Goal: Communication & Community: Answer question/provide support

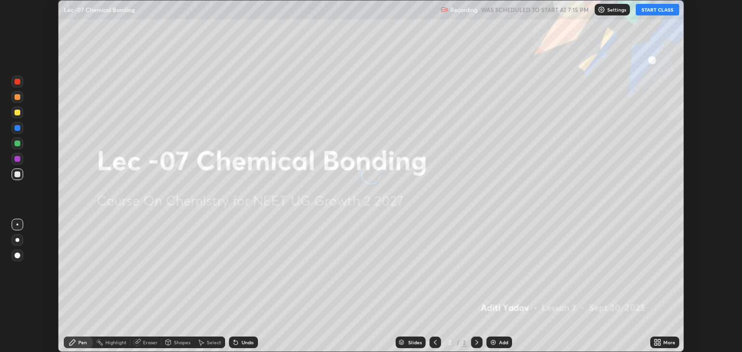
scroll to position [352, 741]
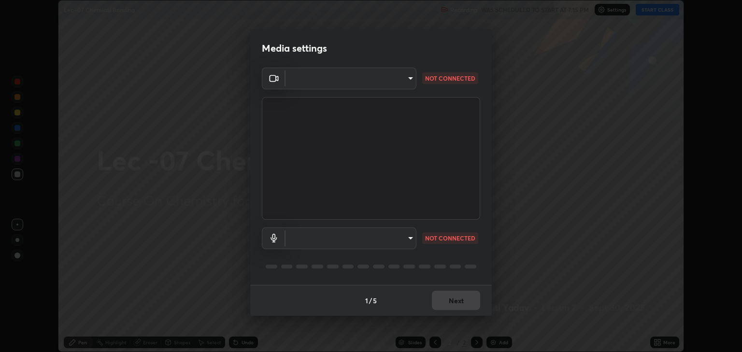
type input "6889e5757fad77820649456bc3a7e4ae290f4e048e3f3cb88d02d5782dedffd8"
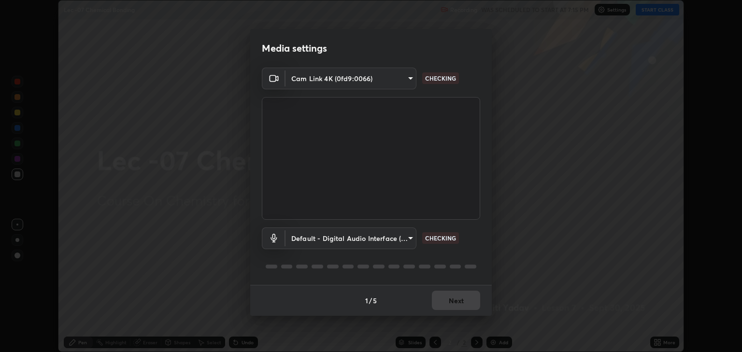
click at [299, 234] on body "Erase all Lec -07 Chemical Bonding Recording WAS SCHEDULED TO START AT 7:15 PM …" at bounding box center [371, 176] width 742 height 352
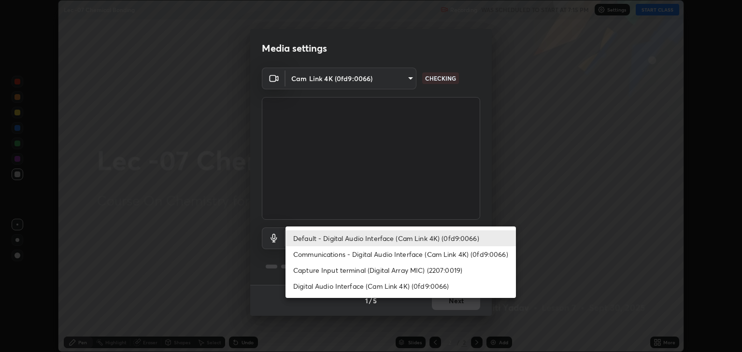
click at [315, 254] on li "Communications - Digital Audio Interface (Cam Link 4K) (0fd9:0066)" at bounding box center [400, 254] width 230 height 16
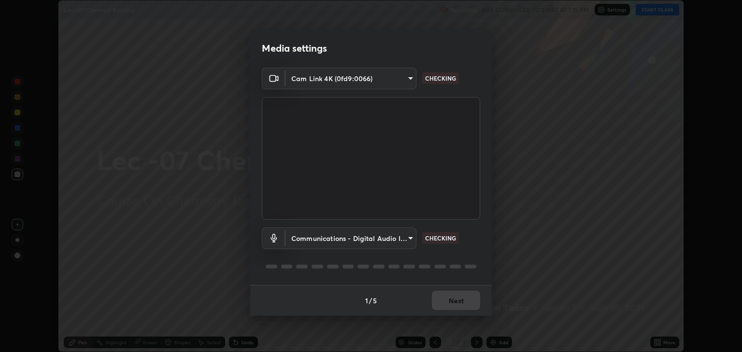
click at [302, 243] on body "Erase all Lec -07 Chemical Bonding Recording WAS SCHEDULED TO START AT 7:15 PM …" at bounding box center [371, 176] width 742 height 352
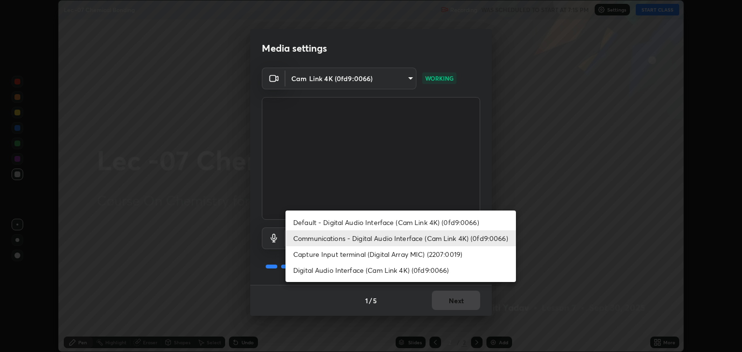
click at [292, 279] on ul "Default - Digital Audio Interface (Cam Link 4K) (0fd9:0066) Communications - Di…" at bounding box center [400, 246] width 230 height 71
click at [306, 221] on li "Default - Digital Audio Interface (Cam Link 4K) (0fd9:0066)" at bounding box center [400, 222] width 230 height 16
type input "default"
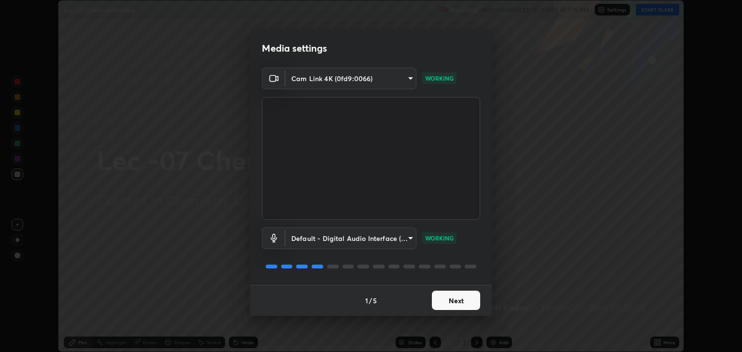
click at [443, 302] on button "Next" at bounding box center [456, 300] width 48 height 19
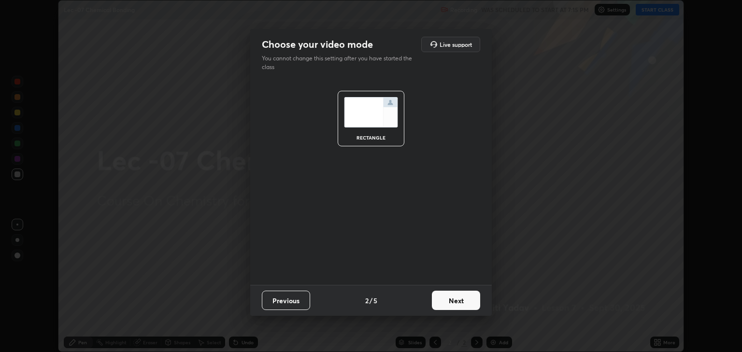
click at [453, 304] on button "Next" at bounding box center [456, 300] width 48 height 19
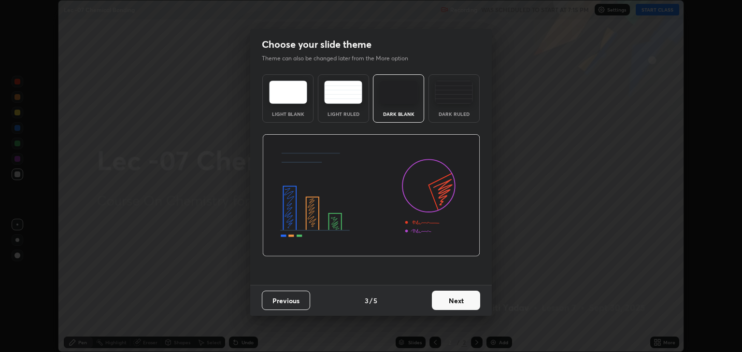
click at [461, 302] on button "Next" at bounding box center [456, 300] width 48 height 19
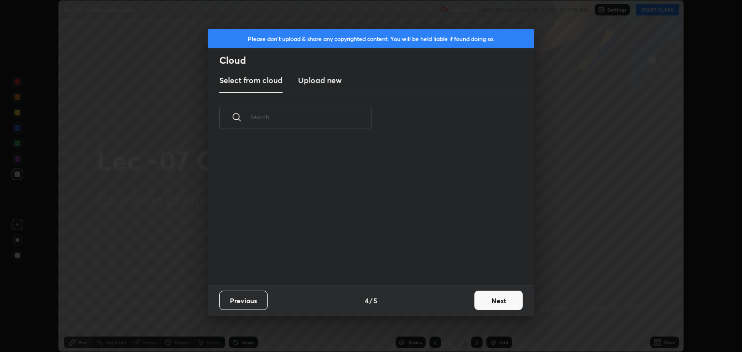
click at [468, 299] on div "Previous 4 / 5 Next" at bounding box center [371, 300] width 326 height 31
click at [489, 299] on button "Next" at bounding box center [498, 300] width 48 height 19
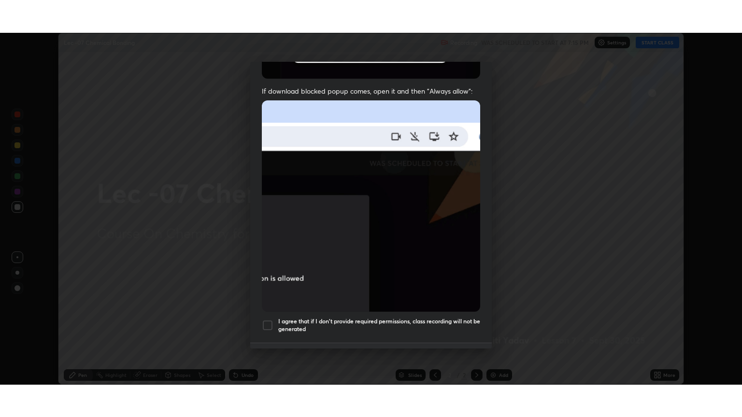
scroll to position [196, 0]
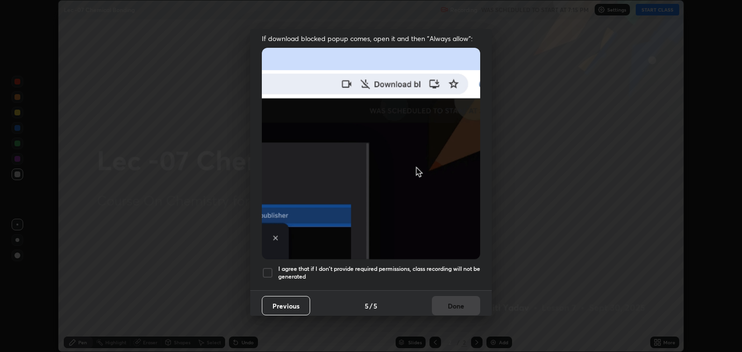
click at [267, 268] on div at bounding box center [268, 273] width 12 height 12
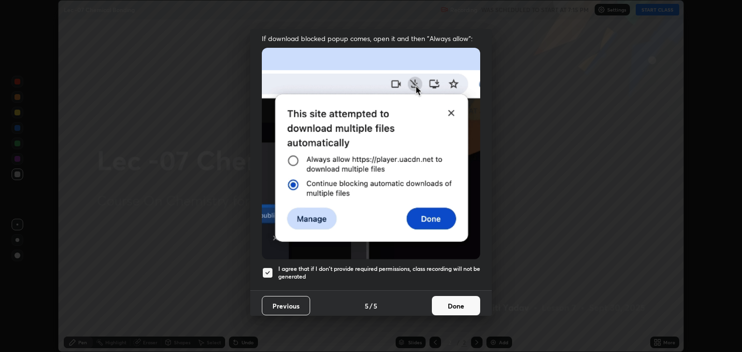
click at [446, 300] on button "Done" at bounding box center [456, 305] width 48 height 19
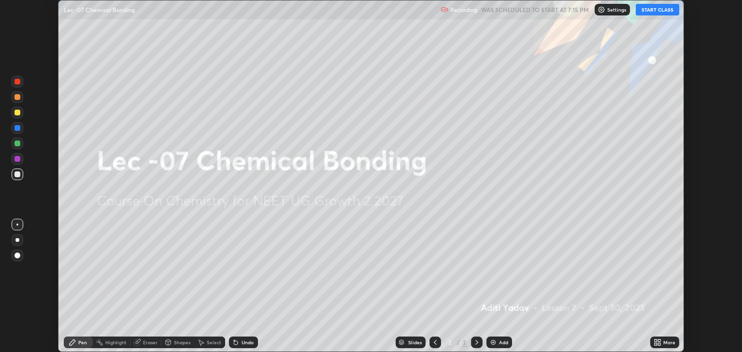
click at [659, 12] on button "START CLASS" at bounding box center [656, 10] width 43 height 12
click at [658, 344] on icon at bounding box center [659, 344] width 2 height 2
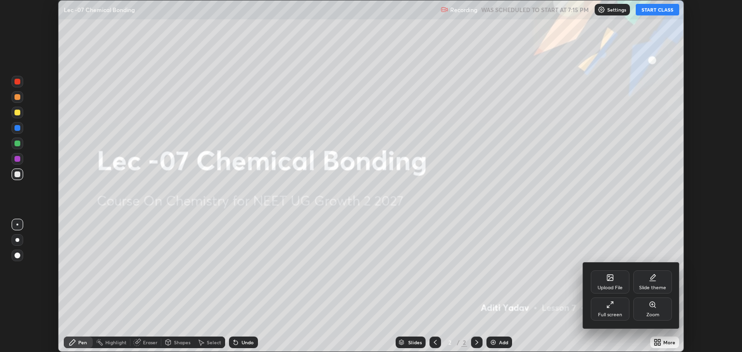
click at [607, 302] on icon at bounding box center [610, 305] width 8 height 8
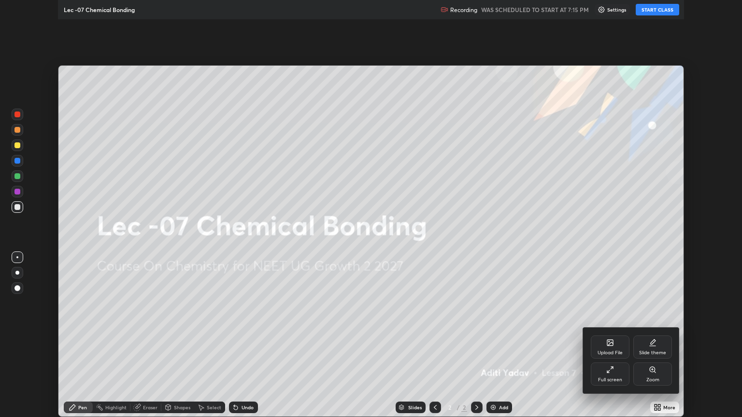
scroll to position [417, 742]
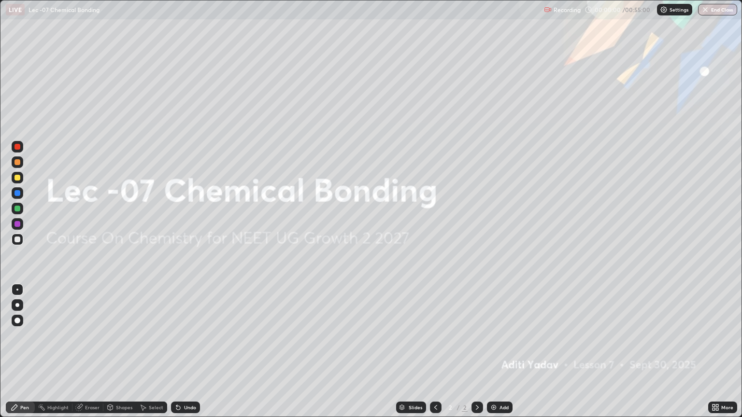
click at [497, 352] on div "Add" at bounding box center [500, 408] width 26 height 12
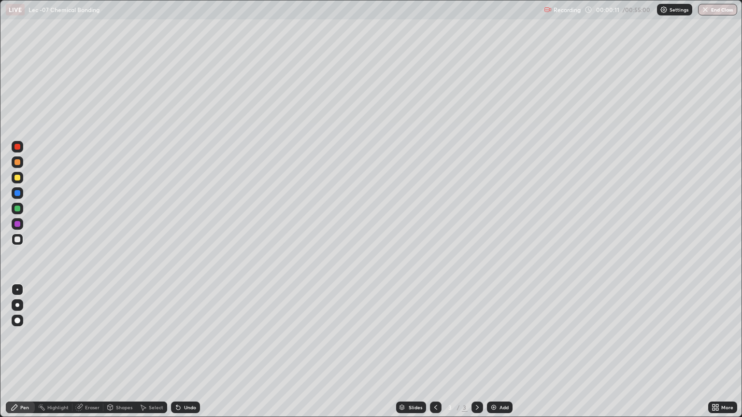
click at [17, 178] on div at bounding box center [17, 178] width 6 height 6
click at [16, 209] on div at bounding box center [17, 209] width 6 height 6
click at [17, 162] on div at bounding box center [17, 162] width 6 height 6
click at [87, 352] on div "Eraser" at bounding box center [92, 407] width 14 height 5
click at [21, 352] on div "Pen" at bounding box center [24, 407] width 9 height 5
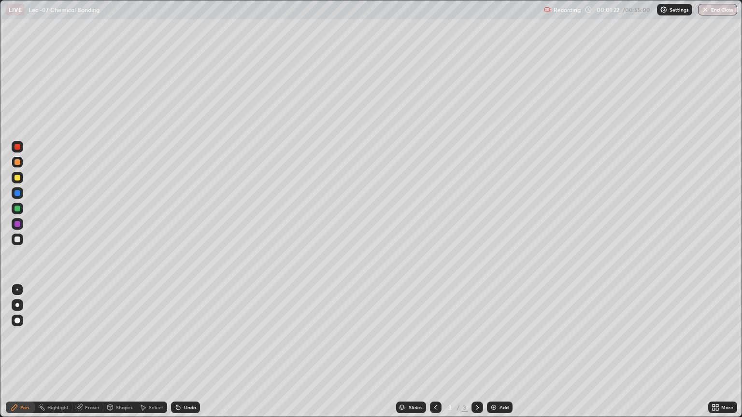
click at [14, 228] on div at bounding box center [18, 224] width 12 height 12
click at [15, 209] on div at bounding box center [17, 209] width 6 height 6
click at [488, 352] on div "Add" at bounding box center [500, 408] width 26 height 12
click at [87, 352] on div "Eraser" at bounding box center [92, 407] width 14 height 5
click at [122, 352] on div "Shapes" at bounding box center [124, 407] width 16 height 5
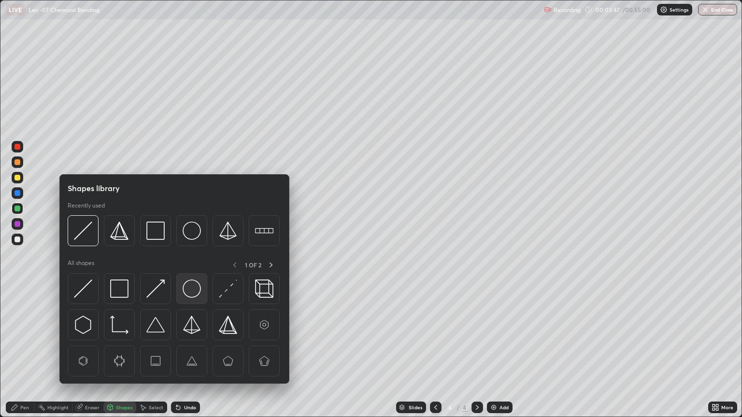
click at [194, 287] on img at bounding box center [192, 289] width 18 height 18
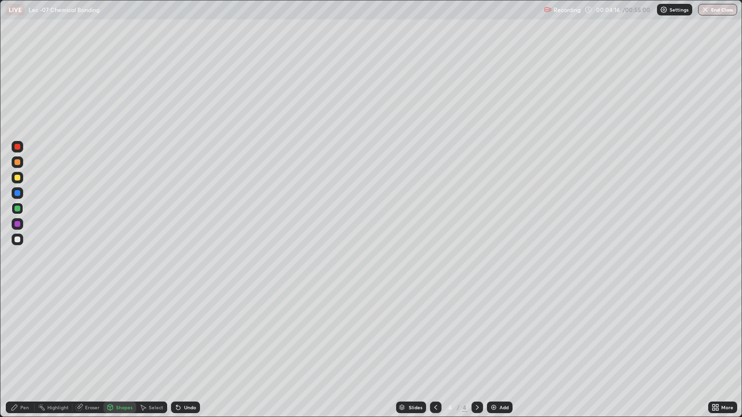
click at [18, 163] on div at bounding box center [17, 162] width 6 height 6
click at [184, 352] on div "Undo" at bounding box center [190, 407] width 12 height 5
click at [28, 352] on div "Pen" at bounding box center [24, 407] width 9 height 5
click at [187, 352] on div "Undo" at bounding box center [190, 407] width 12 height 5
click at [92, 352] on div "Eraser" at bounding box center [92, 407] width 14 height 5
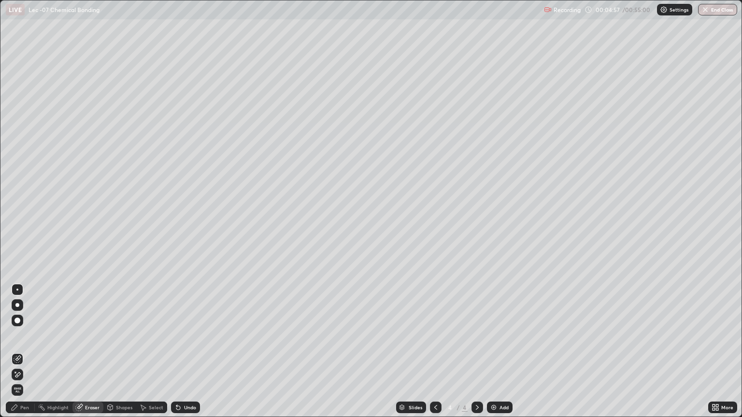
click at [19, 352] on div "Pen" at bounding box center [20, 408] width 29 height 12
click at [15, 211] on div at bounding box center [17, 209] width 6 height 6
click at [17, 179] on div at bounding box center [17, 178] width 6 height 6
click at [194, 352] on div "Undo" at bounding box center [190, 407] width 12 height 5
click at [187, 352] on div "Undo" at bounding box center [190, 407] width 12 height 5
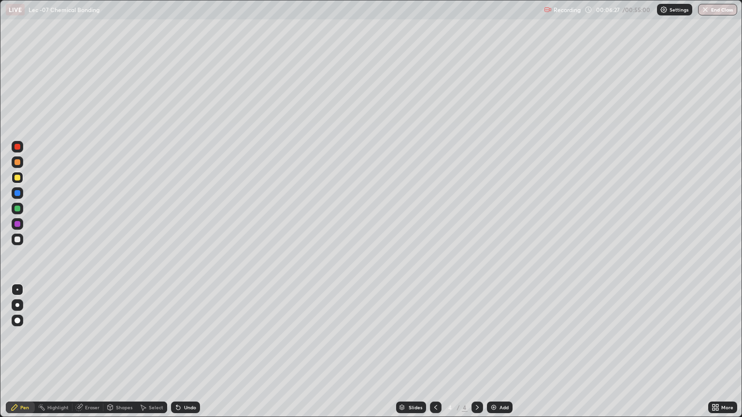
click at [15, 193] on div at bounding box center [17, 193] width 6 height 6
click at [19, 178] on div at bounding box center [17, 178] width 6 height 6
click at [20, 197] on div at bounding box center [18, 193] width 12 height 12
click at [92, 352] on div "Eraser" at bounding box center [92, 407] width 14 height 5
click at [22, 352] on div "Pen" at bounding box center [24, 407] width 9 height 5
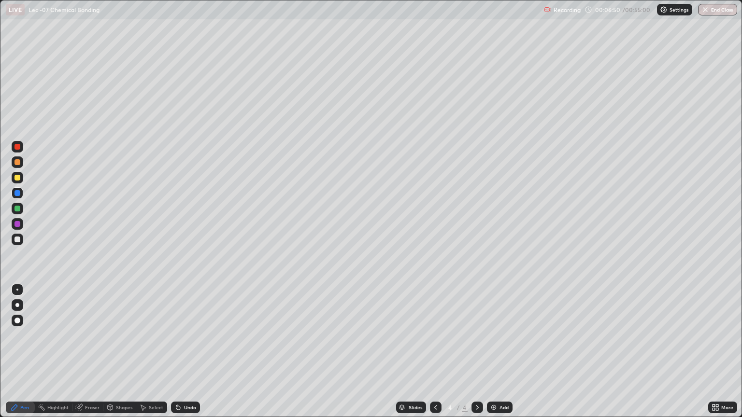
click at [15, 180] on div at bounding box center [17, 178] width 6 height 6
click at [19, 226] on div at bounding box center [17, 224] width 6 height 6
click at [21, 178] on div at bounding box center [18, 178] width 12 height 12
click at [18, 195] on div at bounding box center [17, 193] width 6 height 6
click at [18, 225] on div at bounding box center [17, 224] width 6 height 6
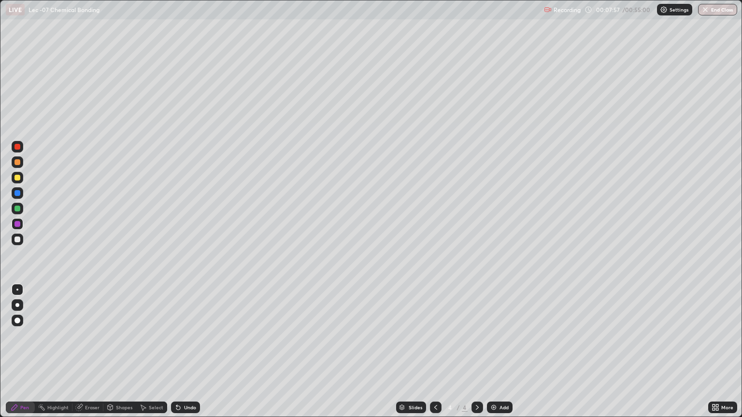
click at [18, 162] on div at bounding box center [17, 162] width 6 height 6
click at [18, 225] on div at bounding box center [17, 224] width 6 height 6
click at [16, 162] on div at bounding box center [17, 162] width 6 height 6
click at [16, 193] on div at bounding box center [17, 193] width 6 height 6
click at [17, 183] on div at bounding box center [18, 178] width 12 height 12
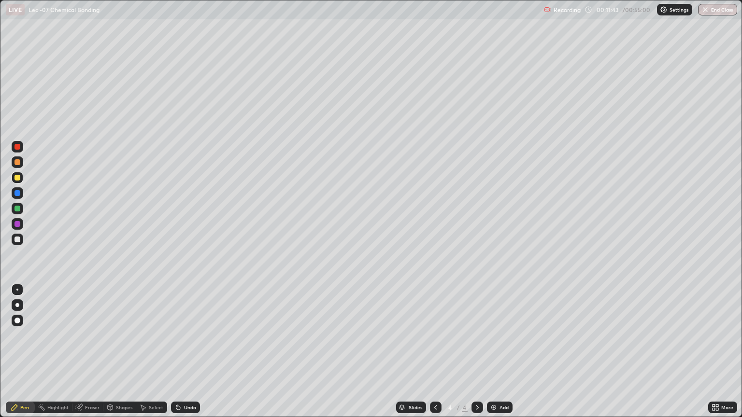
click at [15, 239] on div at bounding box center [17, 240] width 6 height 6
click at [16, 190] on div at bounding box center [17, 193] width 6 height 6
click at [495, 352] on img at bounding box center [494, 408] width 8 height 8
click at [16, 241] on div at bounding box center [17, 240] width 6 height 6
click at [185, 352] on div "Undo" at bounding box center [190, 407] width 12 height 5
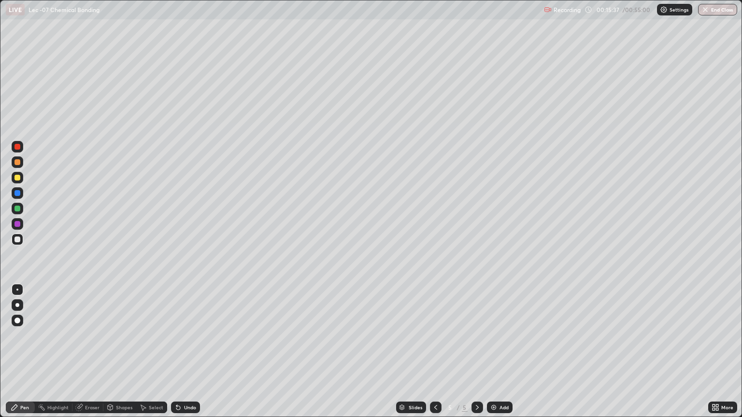
click at [18, 197] on div at bounding box center [18, 193] width 12 height 12
click at [16, 178] on div at bounding box center [17, 178] width 6 height 6
click at [183, 352] on div "Undo" at bounding box center [185, 408] width 29 height 12
click at [18, 213] on div at bounding box center [18, 209] width 12 height 12
click at [17, 178] on div at bounding box center [17, 178] width 6 height 6
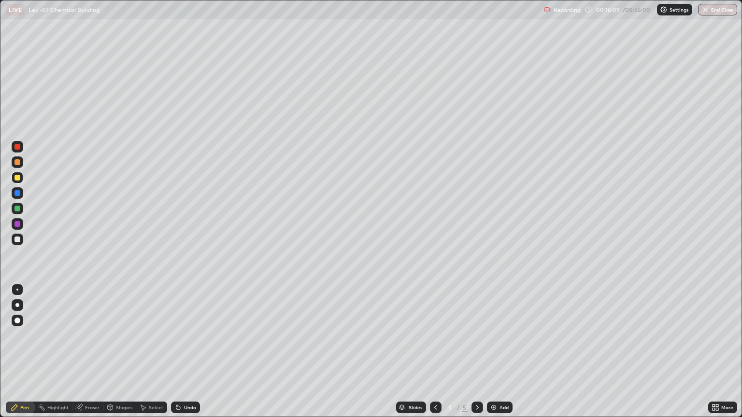
click at [19, 164] on div at bounding box center [17, 162] width 6 height 6
click at [499, 352] on div "Add" at bounding box center [500, 408] width 26 height 12
click at [17, 240] on div at bounding box center [17, 240] width 6 height 6
click at [183, 352] on div "Undo" at bounding box center [185, 408] width 29 height 12
click at [116, 352] on div "Shapes" at bounding box center [124, 407] width 16 height 5
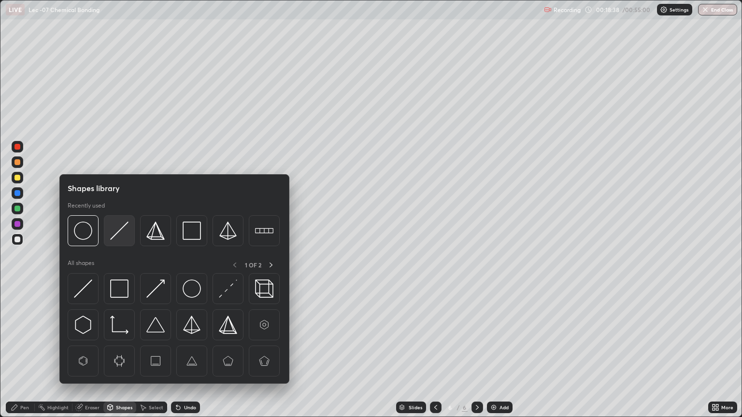
click at [121, 231] on img at bounding box center [119, 231] width 18 height 18
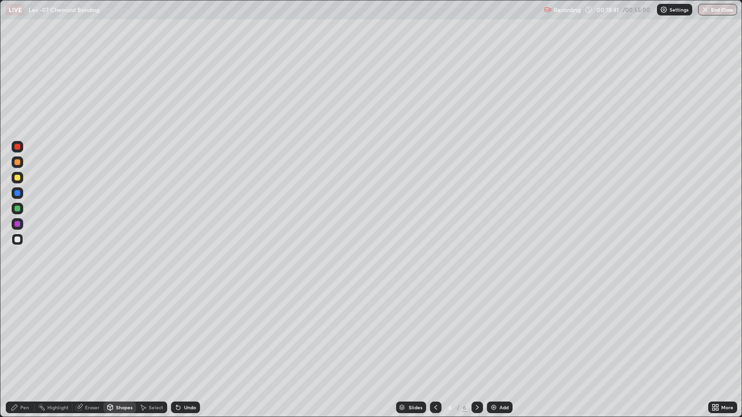
click at [29, 352] on div "Pen" at bounding box center [20, 408] width 29 height 12
click at [113, 352] on icon at bounding box center [110, 408] width 8 height 8
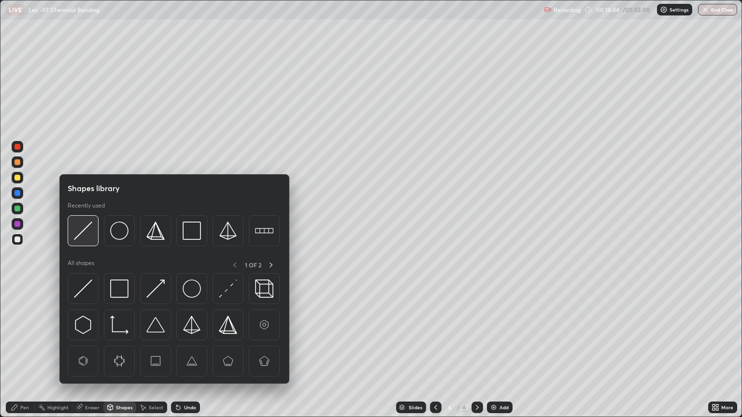
click at [86, 229] on img at bounding box center [83, 231] width 18 height 18
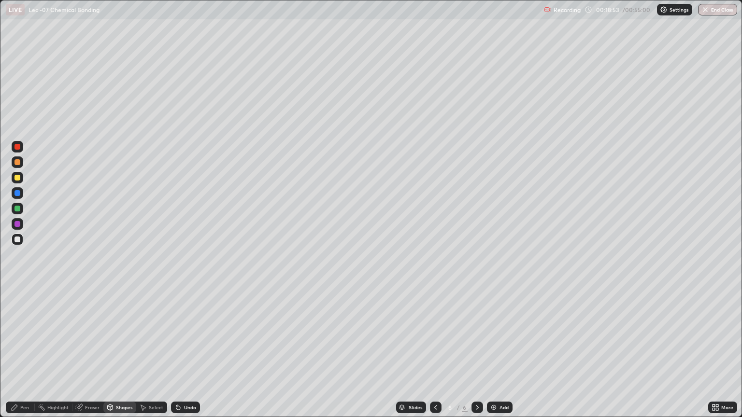
click at [178, 352] on icon at bounding box center [178, 408] width 8 height 8
click at [178, 352] on icon at bounding box center [178, 408] width 4 height 4
click at [176, 352] on icon at bounding box center [178, 408] width 4 height 4
click at [182, 352] on div "Undo" at bounding box center [185, 408] width 29 height 12
click at [17, 352] on icon at bounding box center [15, 408] width 8 height 8
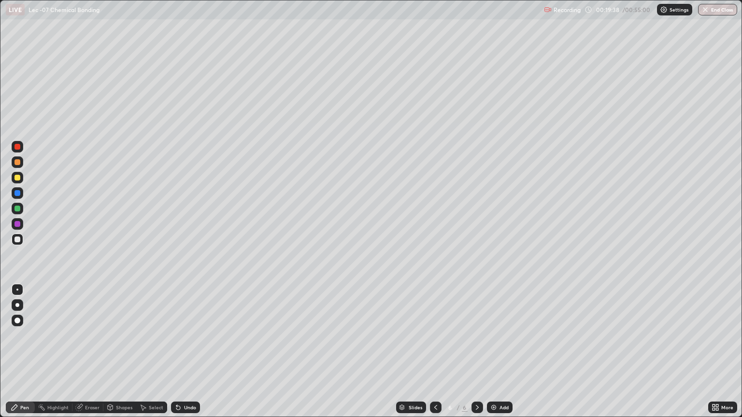
click at [18, 179] on div at bounding box center [17, 178] width 6 height 6
click at [184, 352] on div "Undo" at bounding box center [190, 407] width 12 height 5
click at [180, 352] on icon at bounding box center [178, 408] width 8 height 8
click at [179, 352] on icon at bounding box center [178, 408] width 8 height 8
click at [178, 352] on icon at bounding box center [178, 408] width 4 height 4
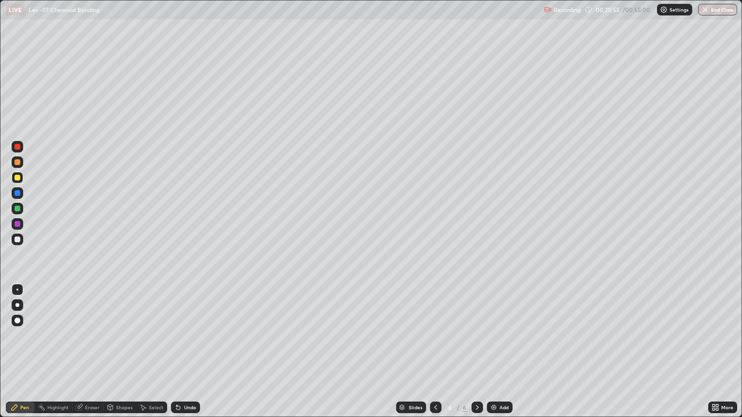
click at [14, 206] on div at bounding box center [18, 209] width 12 height 12
click at [16, 195] on div at bounding box center [17, 193] width 6 height 6
click at [16, 165] on div at bounding box center [17, 162] width 6 height 6
click at [19, 225] on div at bounding box center [17, 224] width 6 height 6
click at [14, 240] on div at bounding box center [17, 240] width 6 height 6
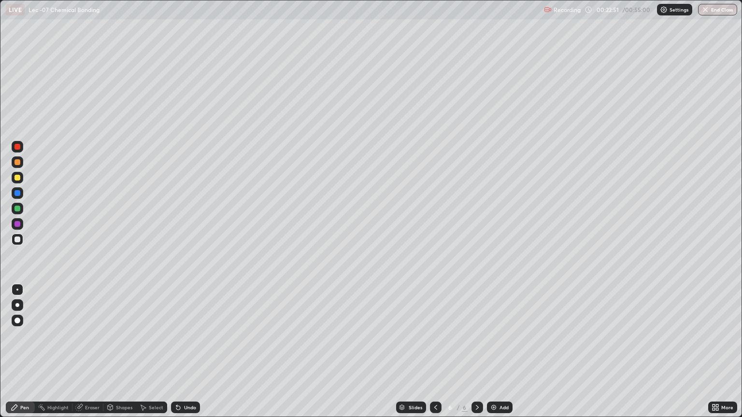
click at [15, 178] on div at bounding box center [17, 178] width 6 height 6
click at [183, 352] on div "Undo" at bounding box center [185, 408] width 29 height 12
click at [15, 213] on div at bounding box center [18, 209] width 12 height 12
click at [15, 226] on div at bounding box center [17, 224] width 6 height 6
click at [17, 209] on div at bounding box center [17, 209] width 6 height 6
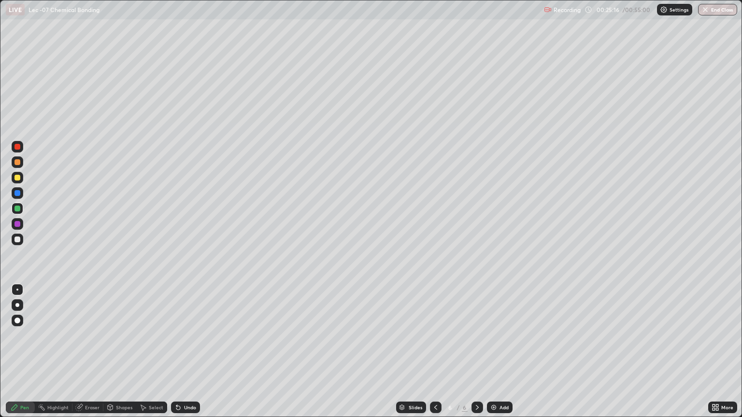
click at [17, 178] on div at bounding box center [17, 178] width 6 height 6
click at [15, 193] on div at bounding box center [17, 193] width 6 height 6
click at [17, 213] on div at bounding box center [18, 209] width 12 height 12
click at [16, 195] on div at bounding box center [17, 193] width 6 height 6
click at [476, 352] on icon at bounding box center [477, 408] width 8 height 8
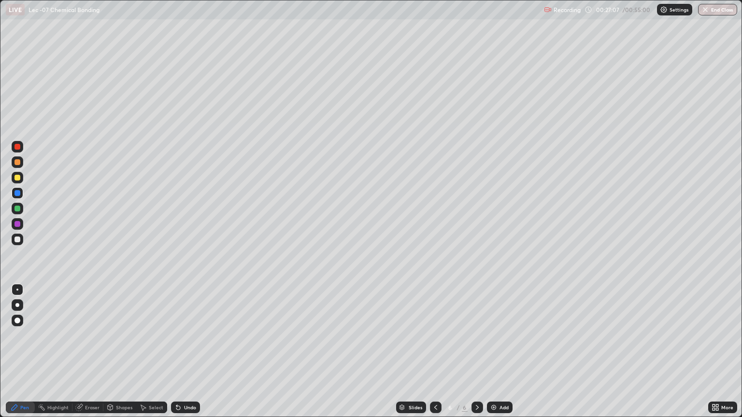
click at [502, 352] on div "Add" at bounding box center [503, 407] width 9 height 5
click at [723, 352] on div "More" at bounding box center [727, 407] width 12 height 5
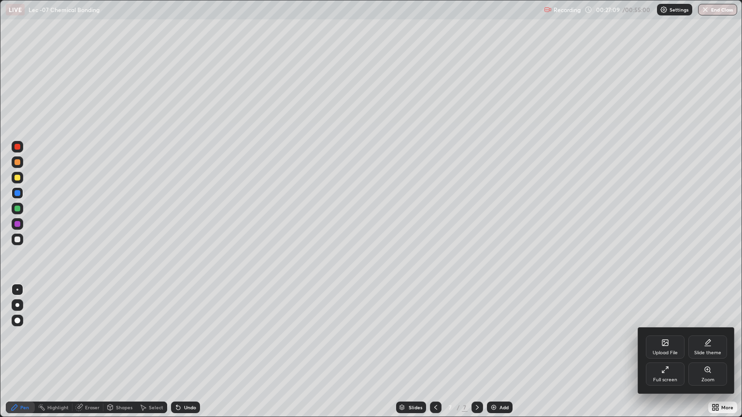
click at [671, 347] on div "Upload File" at bounding box center [665, 347] width 39 height 23
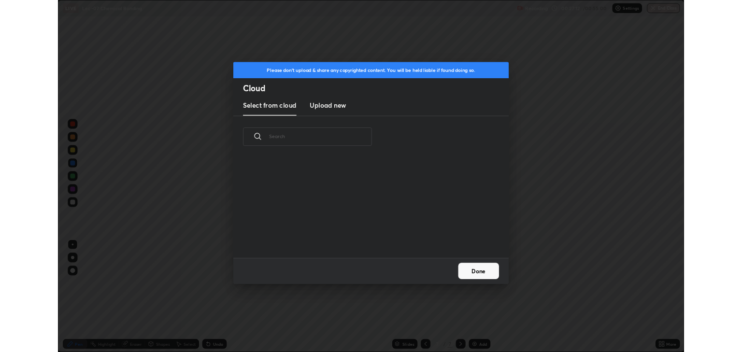
scroll to position [119, 310]
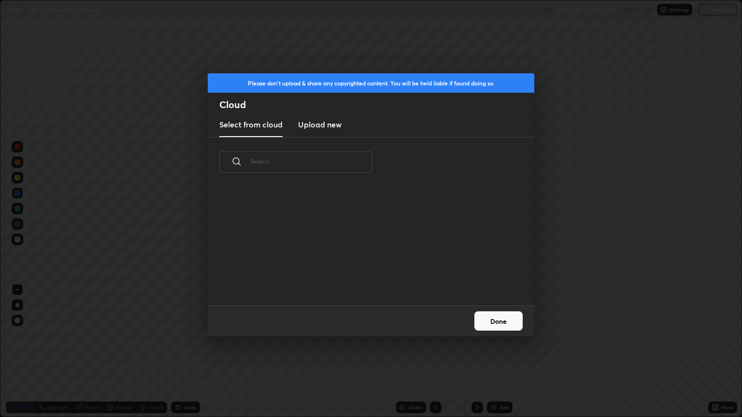
click at [329, 127] on h3 "Upload new" at bounding box center [319, 125] width 43 height 12
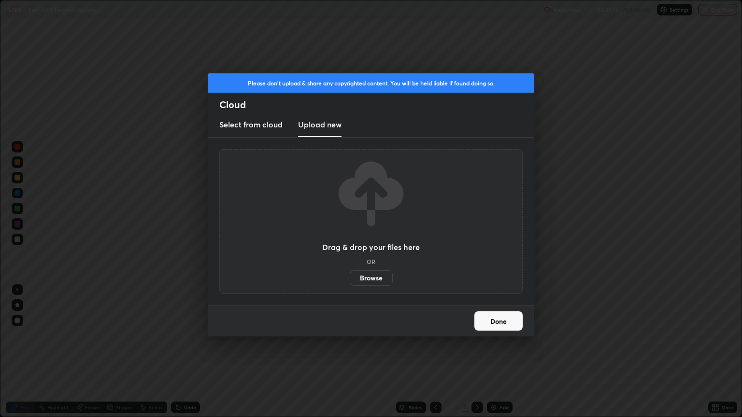
click at [366, 274] on label "Browse" at bounding box center [371, 277] width 43 height 15
click at [350, 274] on input "Browse" at bounding box center [350, 277] width 0 height 15
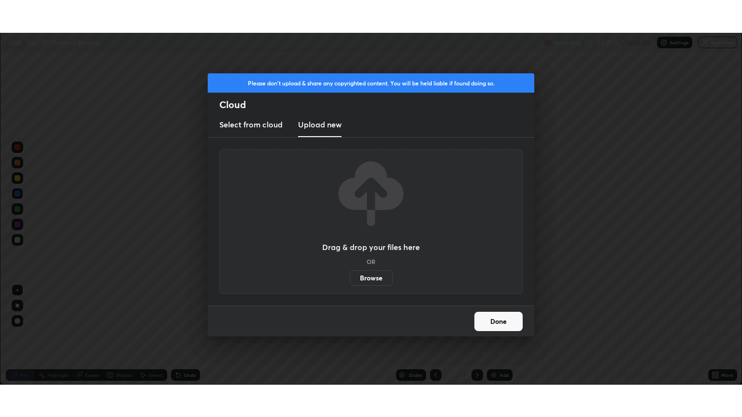
scroll to position [47934, 47545]
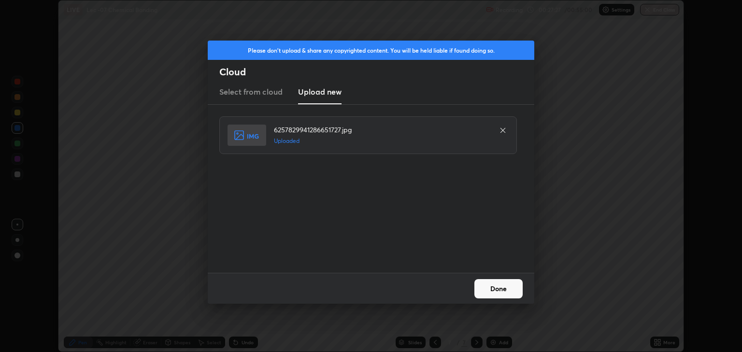
click at [507, 288] on button "Done" at bounding box center [498, 288] width 48 height 19
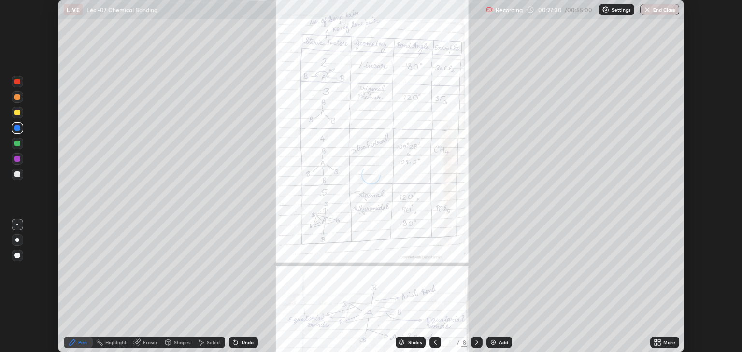
click at [664, 342] on div "More" at bounding box center [669, 342] width 12 height 5
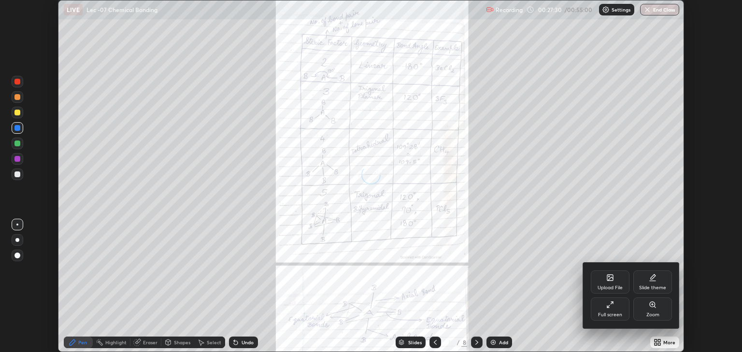
click at [614, 307] on div "Full screen" at bounding box center [610, 308] width 39 height 23
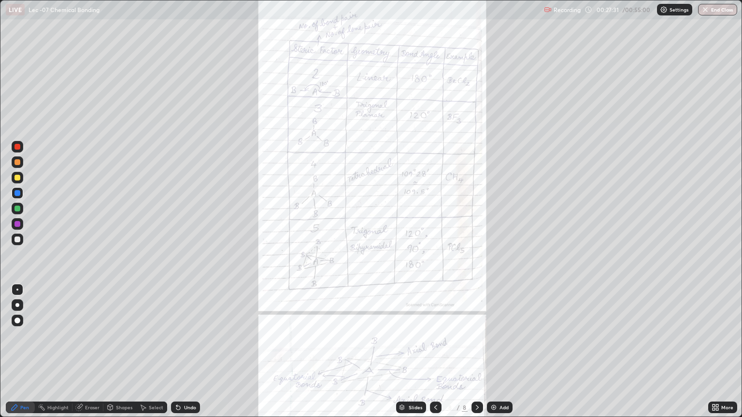
scroll to position [417, 742]
click at [717, 352] on icon at bounding box center [717, 406] width 2 height 2
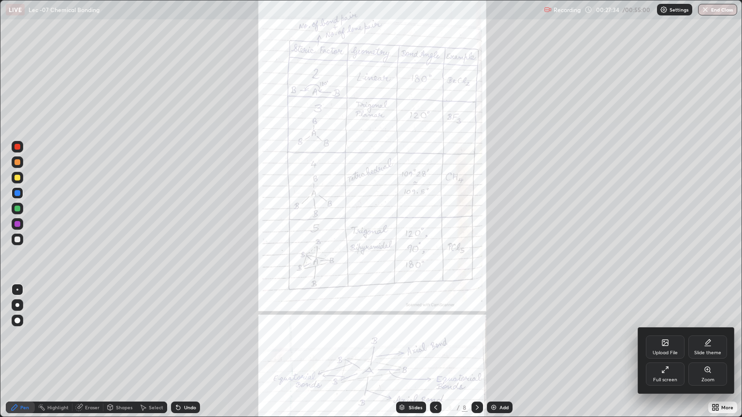
click at [713, 352] on div "Zoom" at bounding box center [707, 380] width 13 height 5
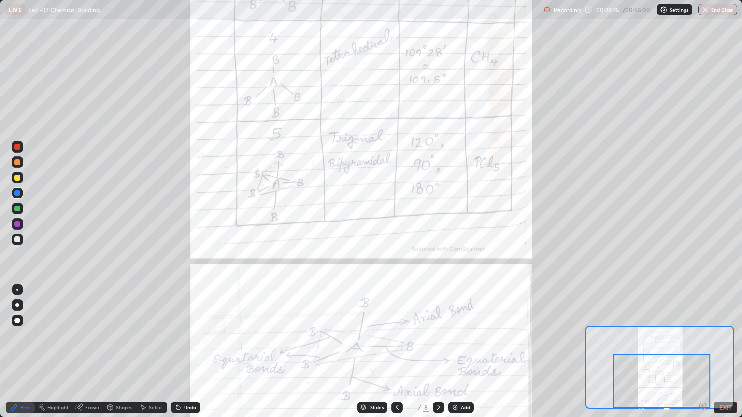
click at [18, 208] on div at bounding box center [17, 209] width 6 height 6
click at [18, 195] on div at bounding box center [17, 193] width 6 height 6
click at [454, 352] on img at bounding box center [455, 408] width 8 height 8
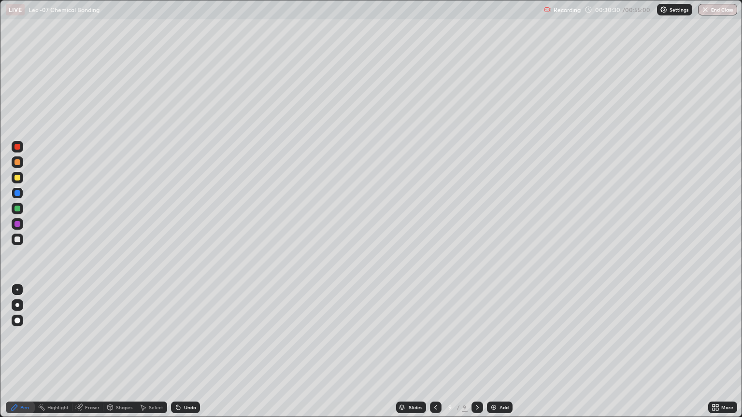
click at [712, 352] on icon at bounding box center [713, 406] width 2 height 2
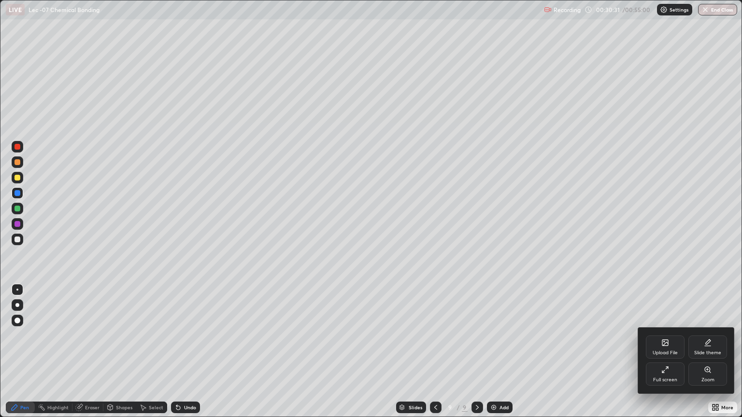
click at [669, 349] on div "Upload File" at bounding box center [665, 347] width 39 height 23
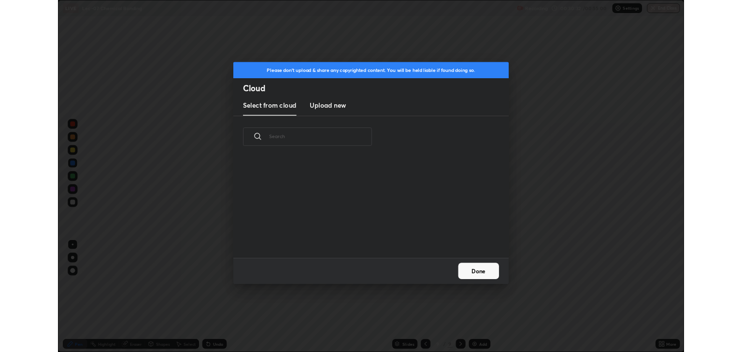
scroll to position [119, 310]
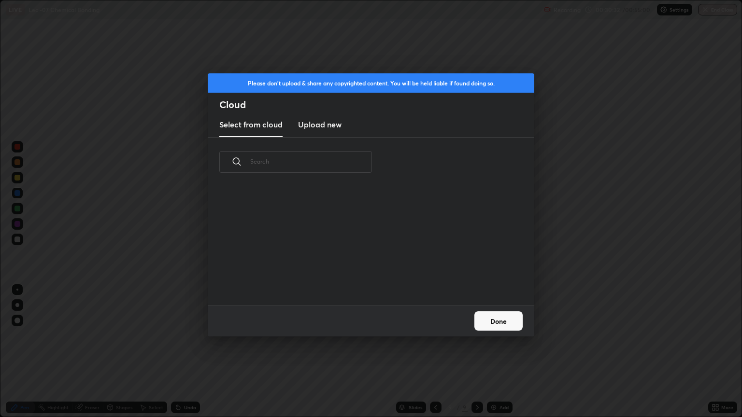
click at [334, 121] on h3 "Upload new" at bounding box center [319, 125] width 43 height 12
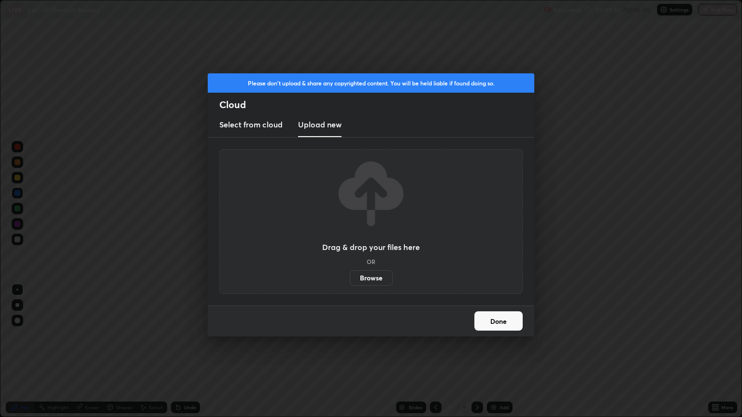
click at [374, 275] on label "Browse" at bounding box center [371, 277] width 43 height 15
click at [350, 275] on input "Browse" at bounding box center [350, 277] width 0 height 15
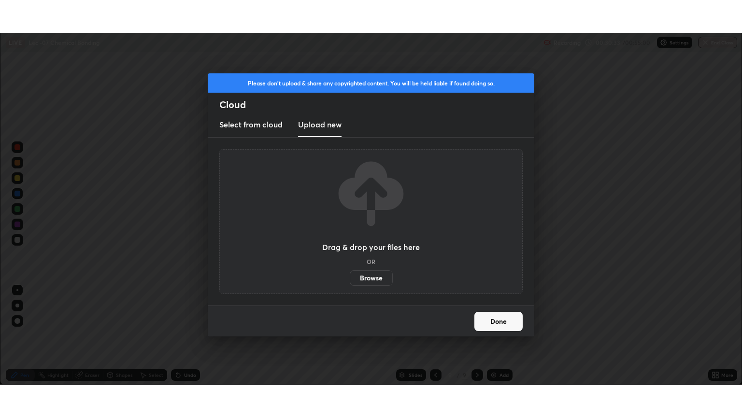
scroll to position [47934, 47545]
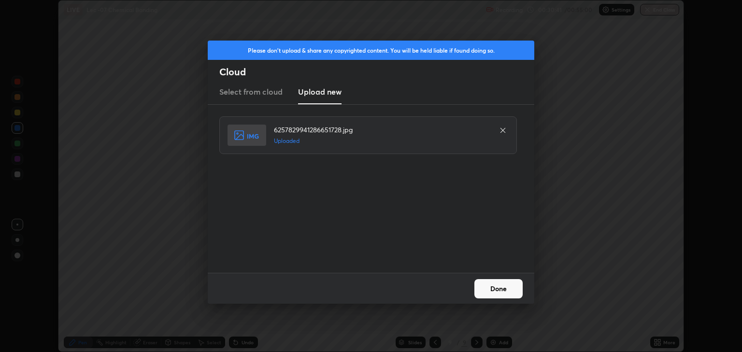
click at [509, 287] on button "Done" at bounding box center [498, 288] width 48 height 19
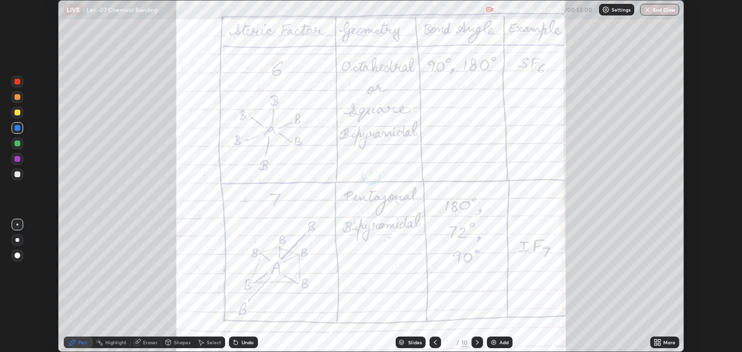
click at [665, 340] on div "More" at bounding box center [669, 342] width 12 height 5
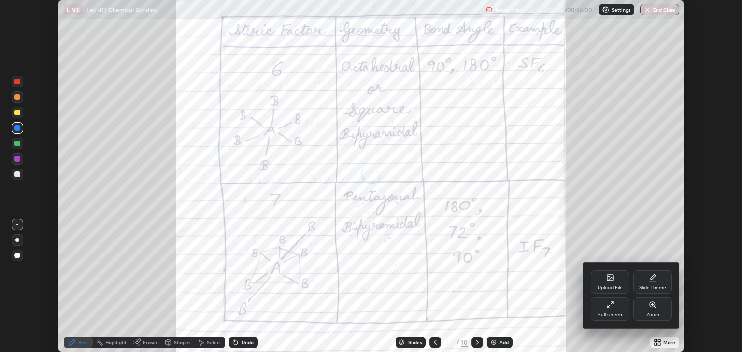
click at [608, 307] on icon at bounding box center [608, 306] width 2 height 2
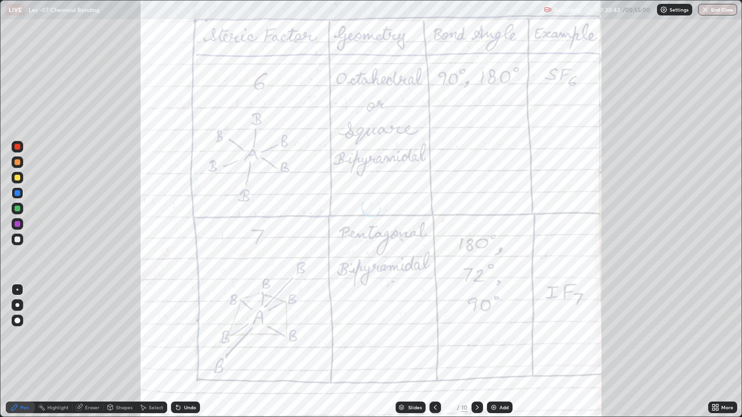
scroll to position [417, 742]
click at [17, 162] on div at bounding box center [17, 162] width 6 height 6
click at [190, 352] on div "Undo" at bounding box center [190, 407] width 12 height 5
click at [188, 352] on div "Undo" at bounding box center [190, 407] width 12 height 5
click at [189, 352] on div "Undo" at bounding box center [190, 407] width 12 height 5
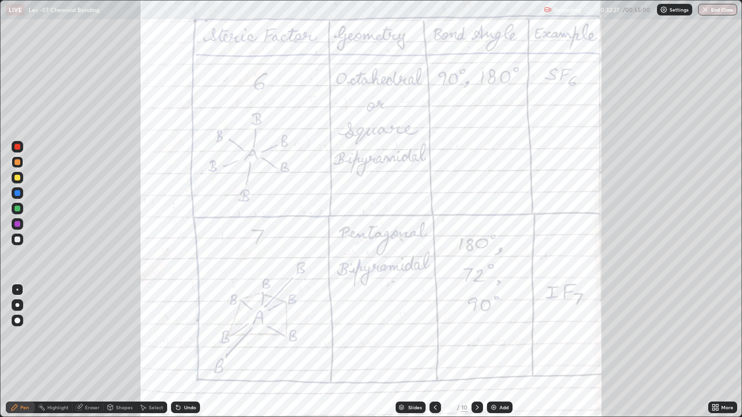
click at [189, 352] on div "Undo" at bounding box center [185, 408] width 29 height 12
click at [188, 352] on div "Undo" at bounding box center [185, 408] width 29 height 12
click at [476, 352] on icon at bounding box center [477, 408] width 8 height 8
click at [723, 352] on div "More" at bounding box center [722, 408] width 29 height 12
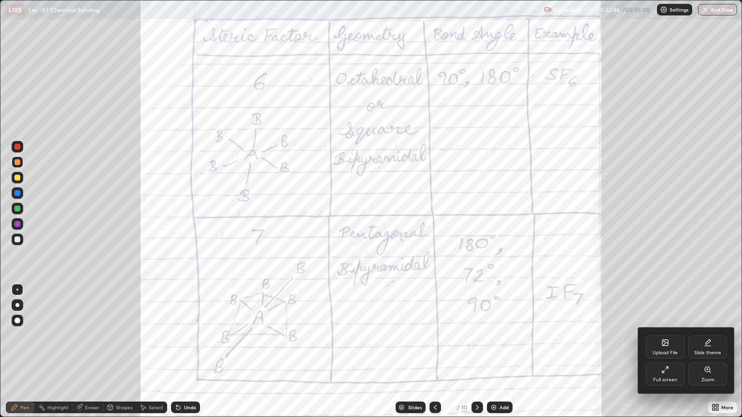
click at [467, 352] on div at bounding box center [371, 208] width 742 height 417
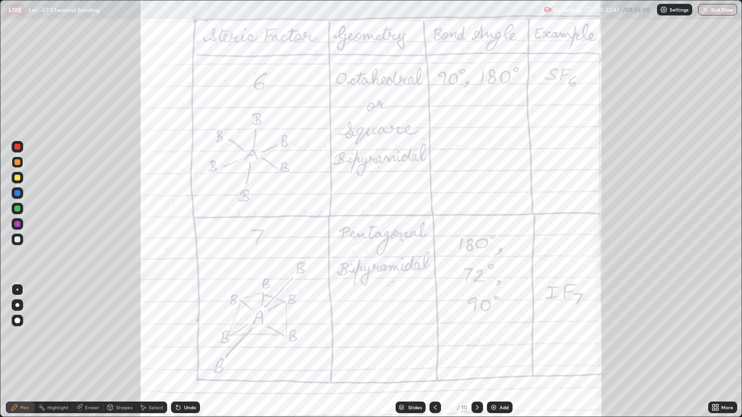
click at [499, 352] on div "Add" at bounding box center [503, 407] width 9 height 5
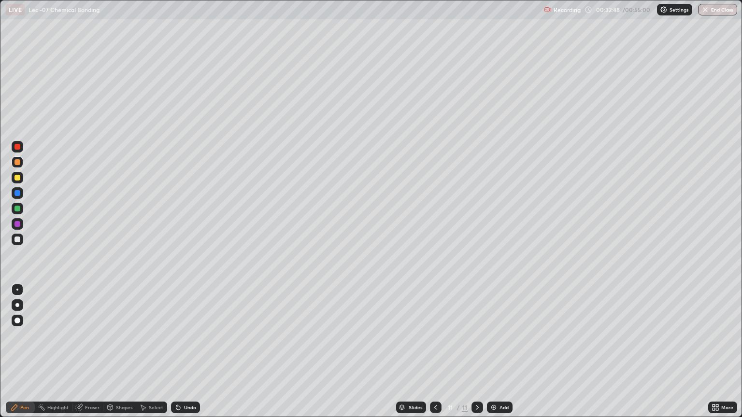
click at [717, 352] on icon at bounding box center [717, 406] width 2 height 2
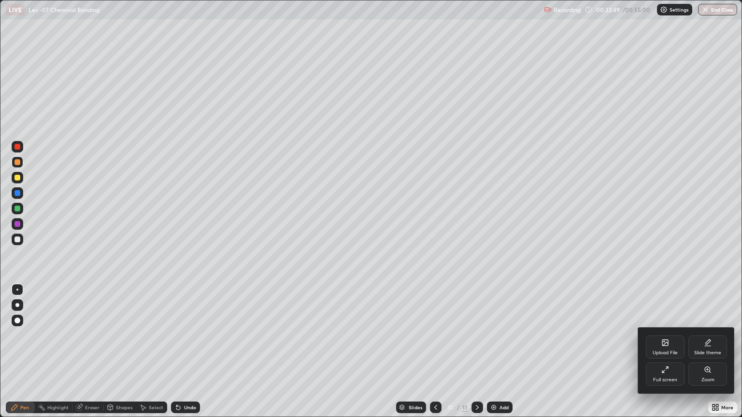
click at [668, 348] on div "Upload File" at bounding box center [665, 347] width 39 height 23
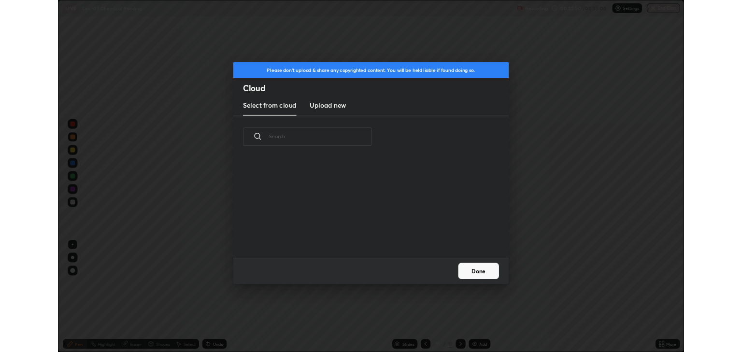
scroll to position [119, 310]
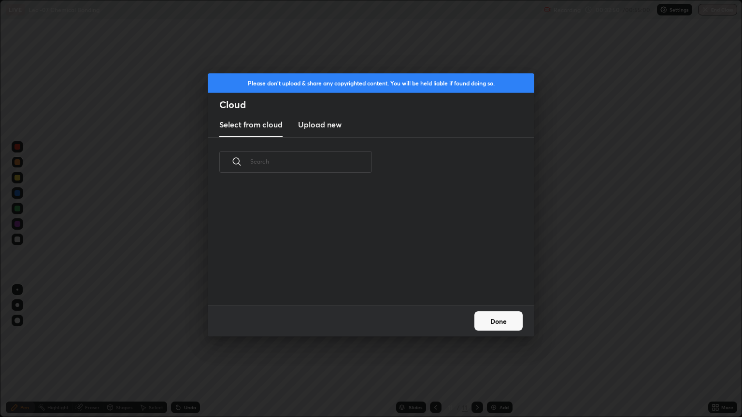
click at [329, 129] on h3 "Upload new" at bounding box center [319, 125] width 43 height 12
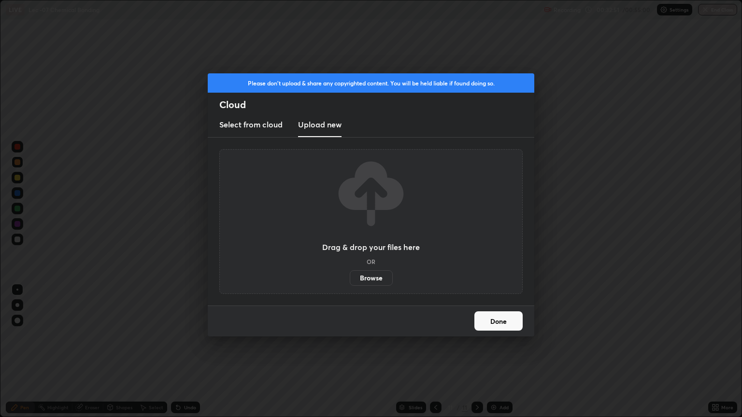
click at [375, 280] on label "Browse" at bounding box center [371, 277] width 43 height 15
click at [350, 280] on input "Browse" at bounding box center [350, 277] width 0 height 15
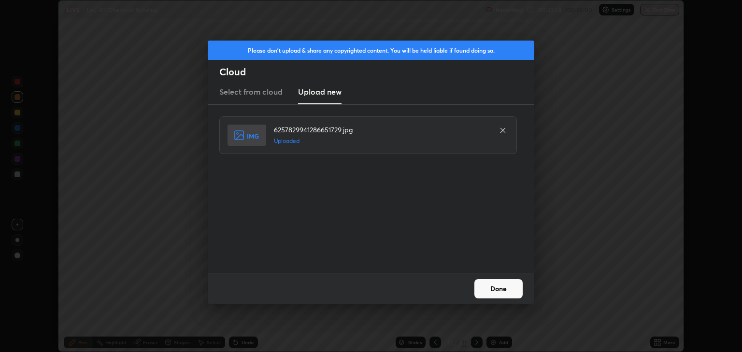
click at [509, 286] on button "Done" at bounding box center [498, 288] width 48 height 19
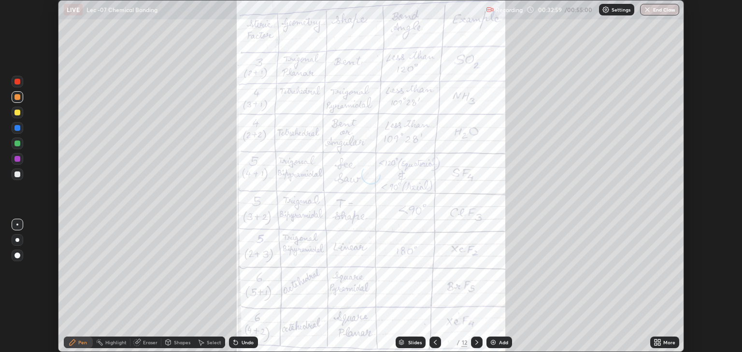
click at [660, 340] on icon at bounding box center [659, 340] width 2 height 2
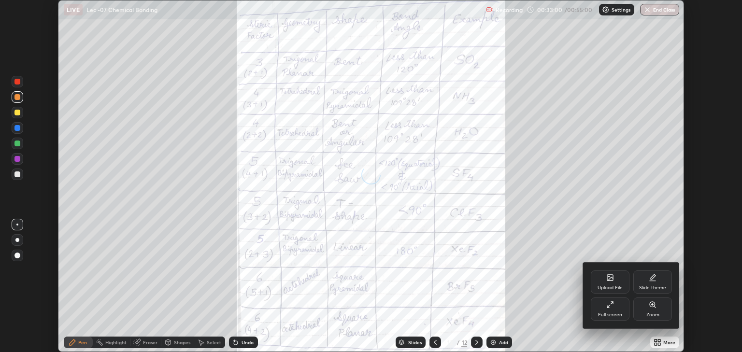
click at [611, 302] on icon at bounding box center [611, 303] width 2 height 2
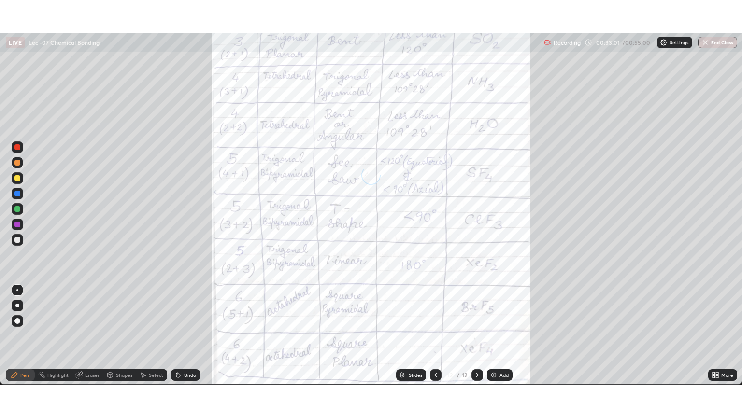
scroll to position [417, 742]
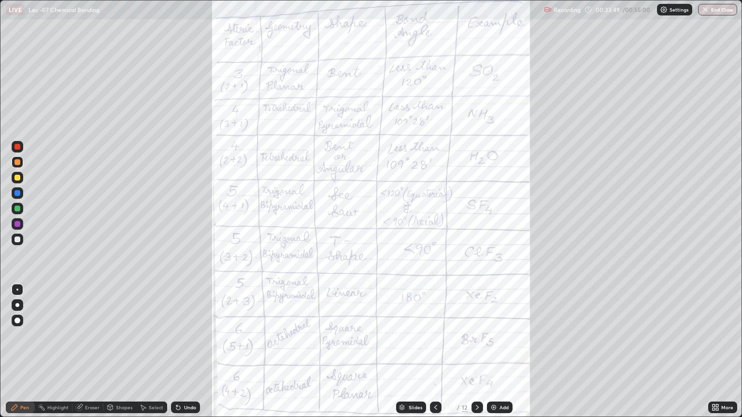
click at [17, 178] on div at bounding box center [17, 178] width 6 height 6
click at [18, 163] on div at bounding box center [17, 162] width 6 height 6
click at [14, 181] on div at bounding box center [18, 178] width 12 height 12
click at [16, 194] on div at bounding box center [17, 193] width 6 height 6
click at [14, 206] on div at bounding box center [18, 209] width 12 height 12
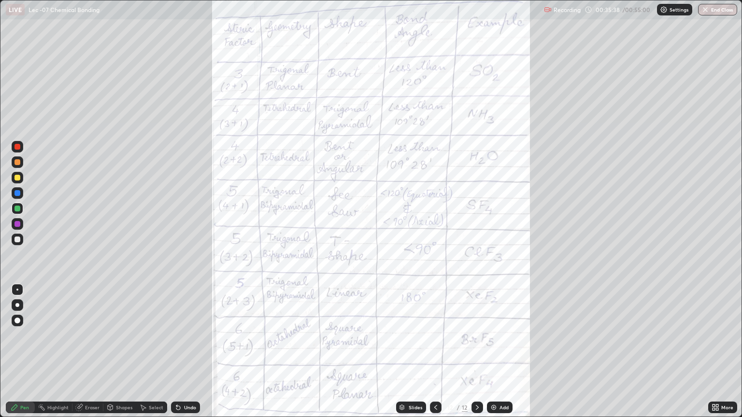
click at [16, 192] on div at bounding box center [17, 193] width 6 height 6
click at [722, 352] on div "More" at bounding box center [727, 407] width 12 height 5
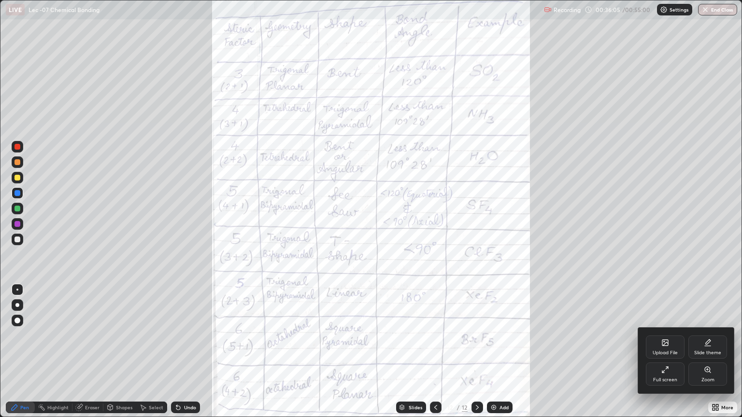
click at [707, 352] on icon at bounding box center [707, 369] width 5 height 5
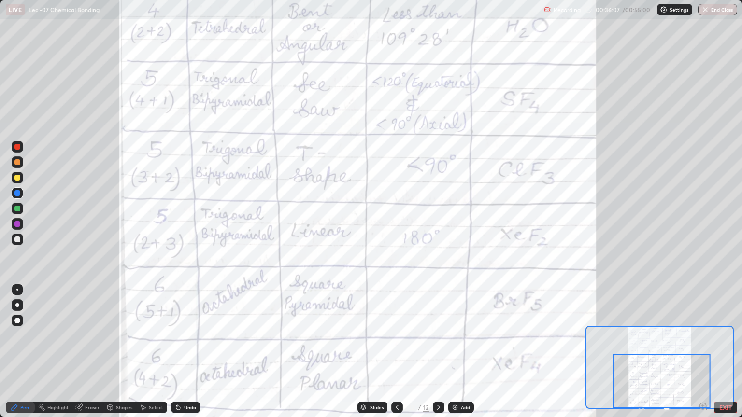
click at [704, 352] on div at bounding box center [661, 381] width 98 height 54
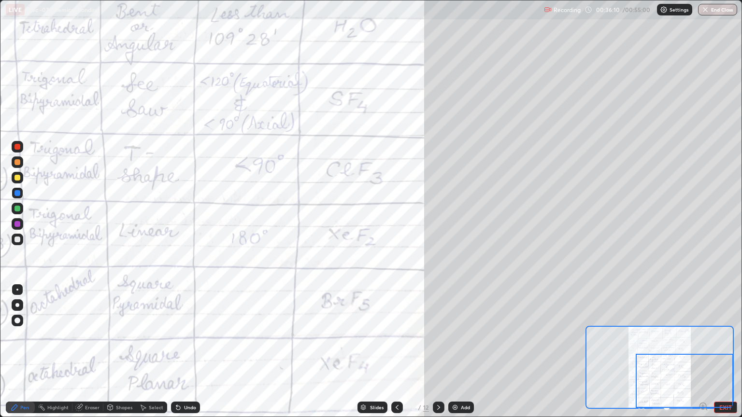
click at [22, 211] on div at bounding box center [18, 209] width 12 height 12
click at [18, 224] on div at bounding box center [17, 224] width 6 height 6
click at [17, 182] on div at bounding box center [18, 178] width 12 height 12
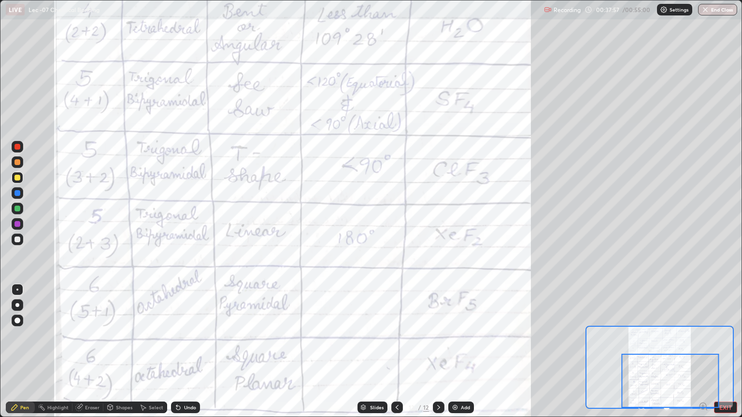
click at [22, 160] on div at bounding box center [18, 162] width 12 height 12
click at [15, 192] on div at bounding box center [17, 193] width 6 height 6
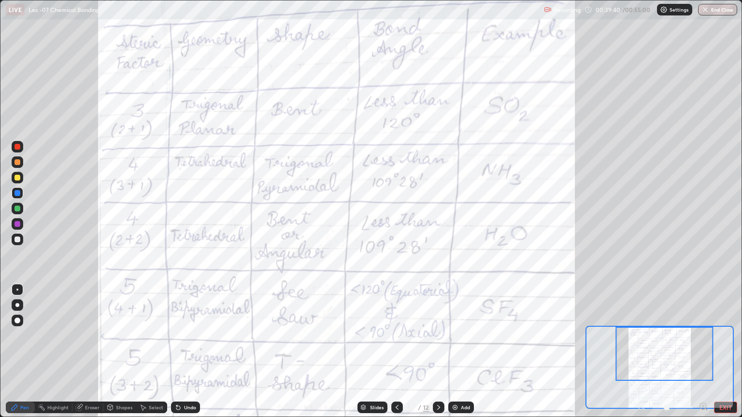
click at [634, 352] on div "EXIT" at bounding box center [684, 408] width 106 height 12
click at [644, 352] on div at bounding box center [671, 408] width 71 height 12
click at [641, 352] on div at bounding box center [671, 408] width 71 height 12
click at [644, 352] on div at bounding box center [671, 408] width 71 height 12
click at [642, 352] on div at bounding box center [671, 408] width 71 height 12
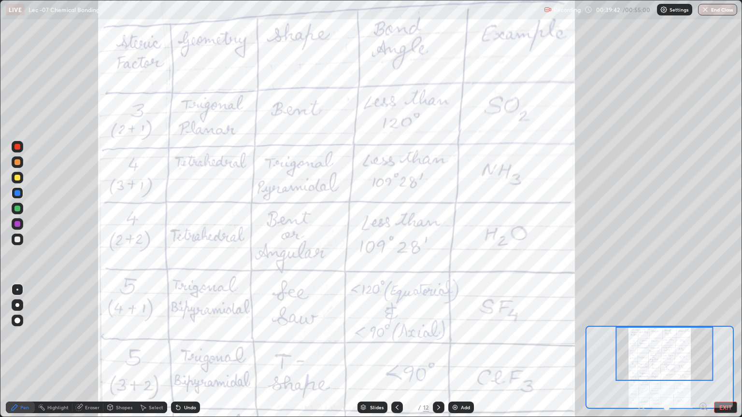
click at [640, 352] on div at bounding box center [671, 408] width 71 height 12
click at [642, 352] on div at bounding box center [671, 408] width 71 height 12
click at [728, 352] on button "EXIT" at bounding box center [725, 408] width 23 height 12
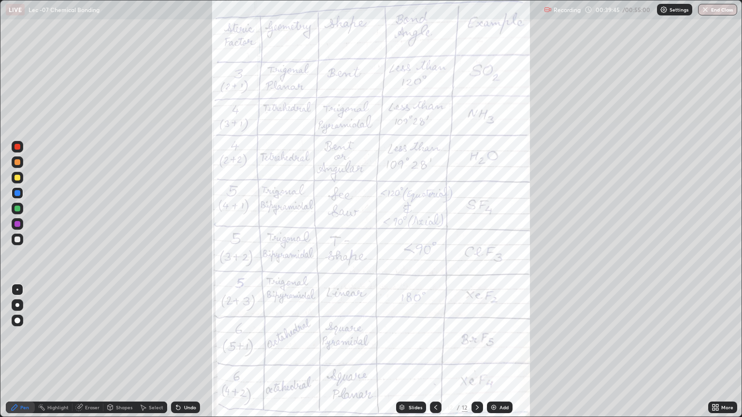
click at [724, 352] on div "More" at bounding box center [727, 407] width 12 height 5
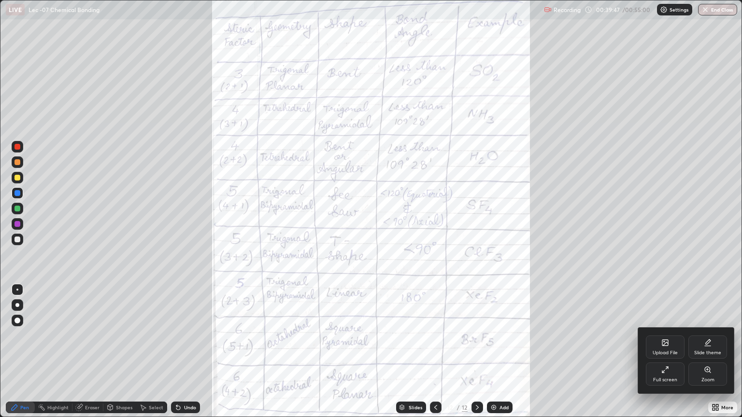
click at [682, 352] on div at bounding box center [371, 208] width 742 height 417
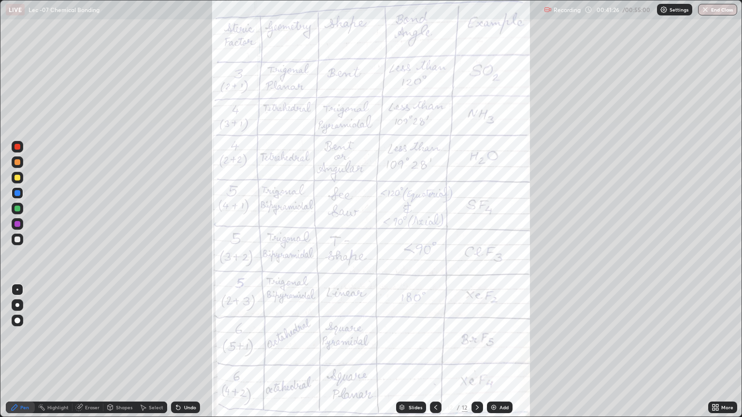
click at [495, 352] on img at bounding box center [494, 408] width 8 height 8
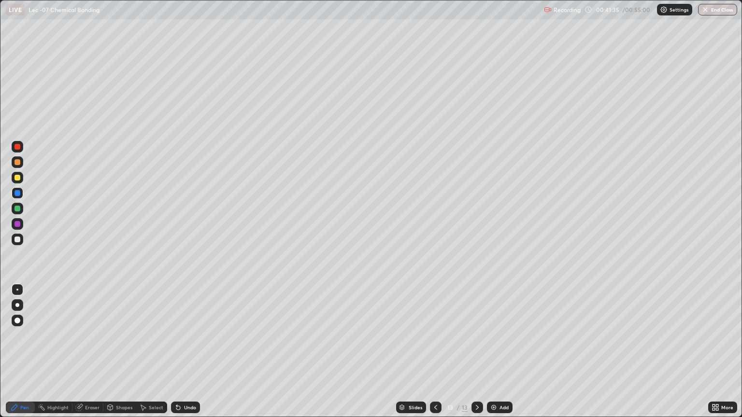
click at [16, 178] on div at bounding box center [17, 178] width 6 height 6
click at [14, 209] on div at bounding box center [17, 209] width 6 height 6
click at [182, 352] on div "Undo" at bounding box center [185, 408] width 29 height 12
click at [183, 352] on div "Undo" at bounding box center [185, 408] width 29 height 12
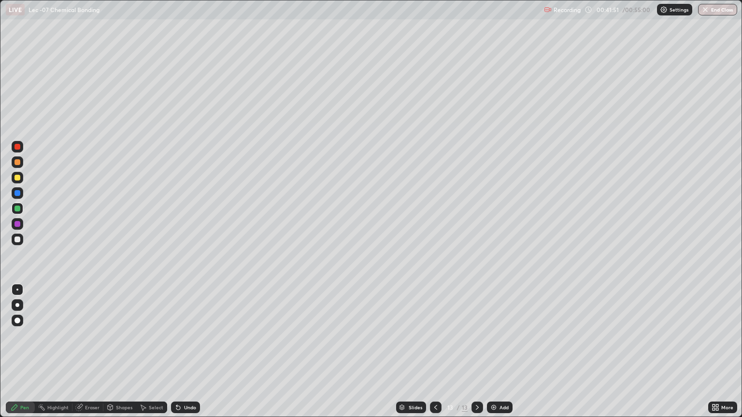
click at [182, 352] on div "Undo" at bounding box center [185, 408] width 29 height 12
click at [186, 352] on div "Undo" at bounding box center [185, 408] width 29 height 12
click at [189, 352] on div "Undo" at bounding box center [190, 407] width 12 height 5
click at [16, 225] on div at bounding box center [17, 224] width 6 height 6
click at [17, 240] on div at bounding box center [17, 240] width 6 height 6
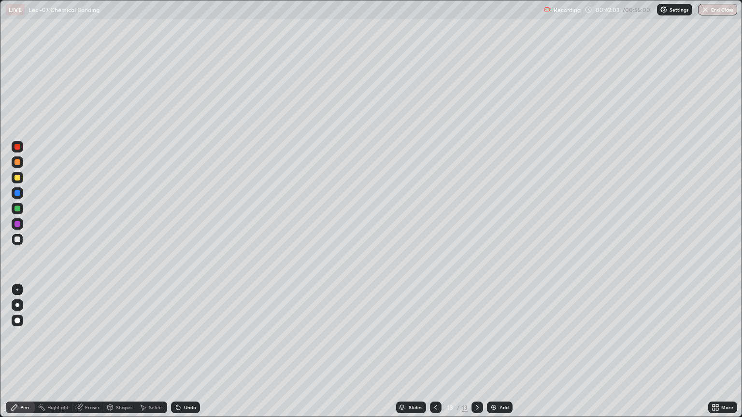
click at [15, 210] on div at bounding box center [17, 209] width 6 height 6
click at [17, 177] on div at bounding box center [17, 178] width 6 height 6
click at [21, 211] on div at bounding box center [18, 209] width 12 height 12
click at [21, 180] on div at bounding box center [18, 178] width 12 height 12
click at [19, 242] on div at bounding box center [17, 240] width 6 height 6
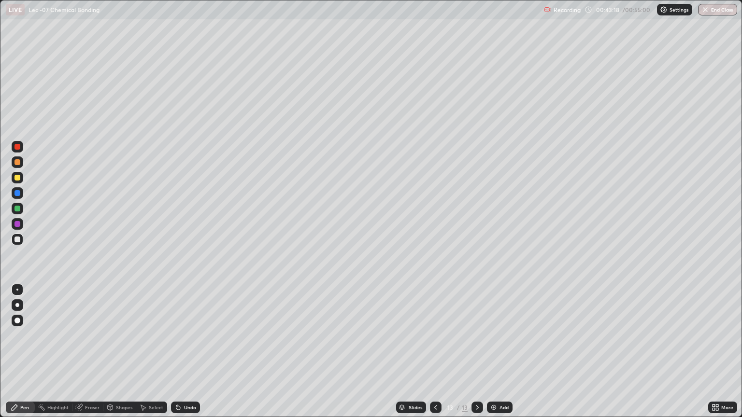
click at [15, 178] on div at bounding box center [17, 178] width 6 height 6
click at [18, 162] on div at bounding box center [17, 162] width 6 height 6
click at [15, 225] on div at bounding box center [17, 224] width 6 height 6
click at [435, 352] on div at bounding box center [436, 408] width 12 height 12
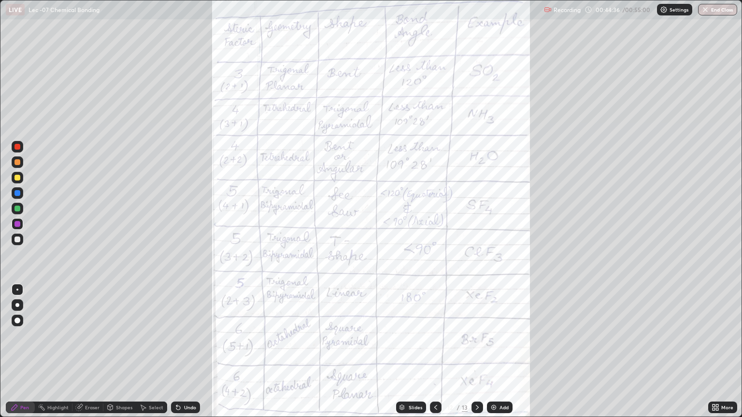
click at [434, 352] on icon at bounding box center [436, 408] width 8 height 8
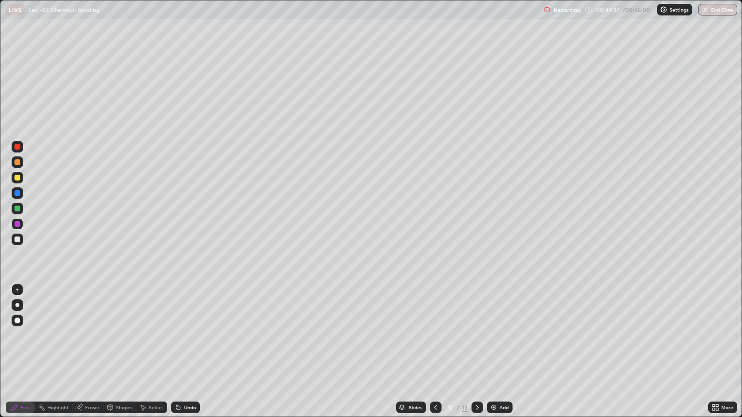
click at [430, 352] on div at bounding box center [436, 408] width 12 height 12
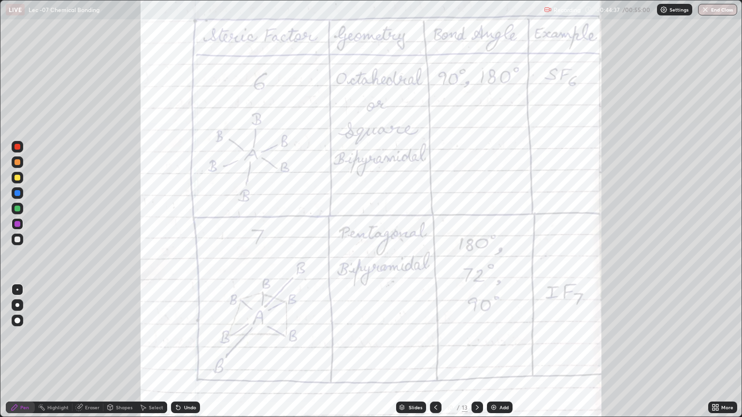
click at [435, 352] on icon at bounding box center [436, 408] width 8 height 8
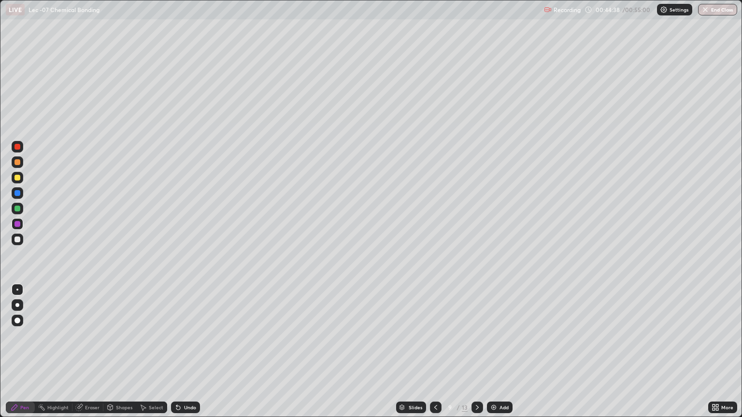
click at [435, 352] on icon at bounding box center [436, 408] width 8 height 8
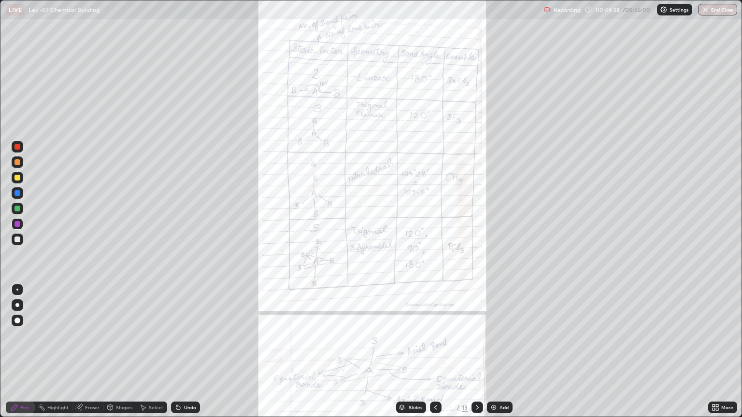
click at [435, 352] on icon at bounding box center [436, 408] width 8 height 8
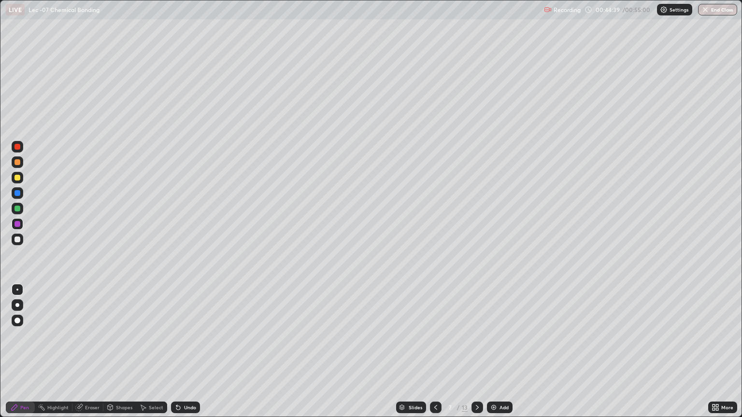
click at [438, 352] on div at bounding box center [436, 408] width 12 height 12
click at [419, 352] on div "Slides" at bounding box center [416, 407] width 14 height 5
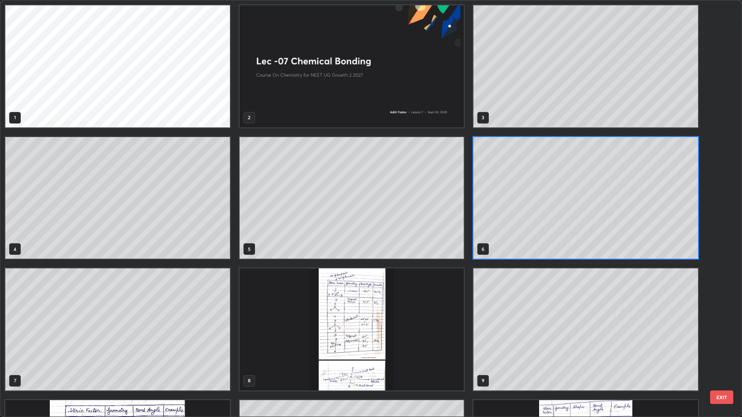
scroll to position [413, 736]
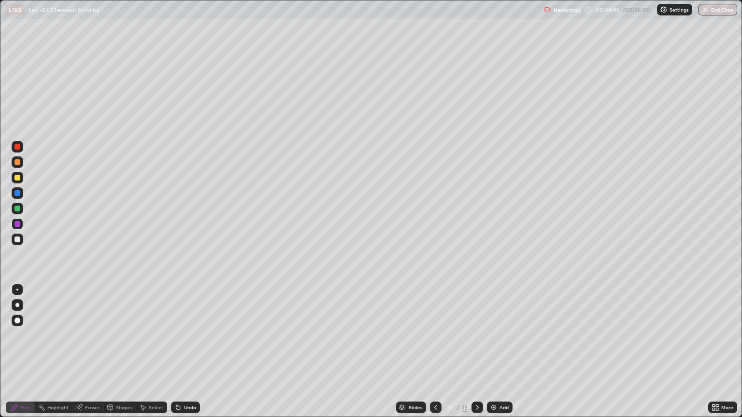
click at [721, 352] on div "More" at bounding box center [722, 408] width 29 height 12
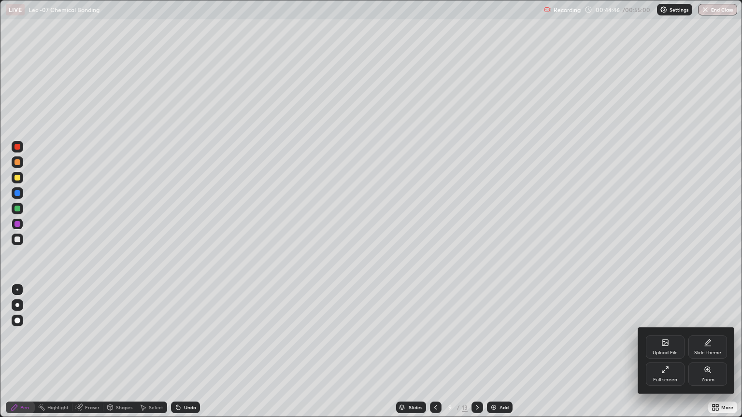
click at [622, 352] on div at bounding box center [371, 208] width 742 height 417
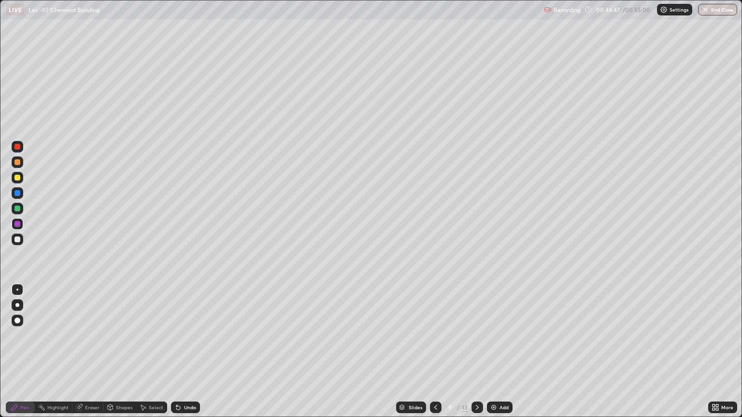
click at [432, 352] on icon at bounding box center [436, 408] width 8 height 8
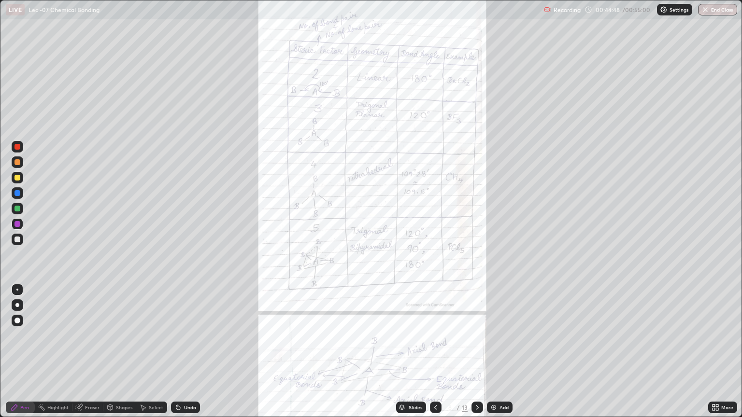
click at [415, 352] on div "Slides" at bounding box center [416, 407] width 14 height 5
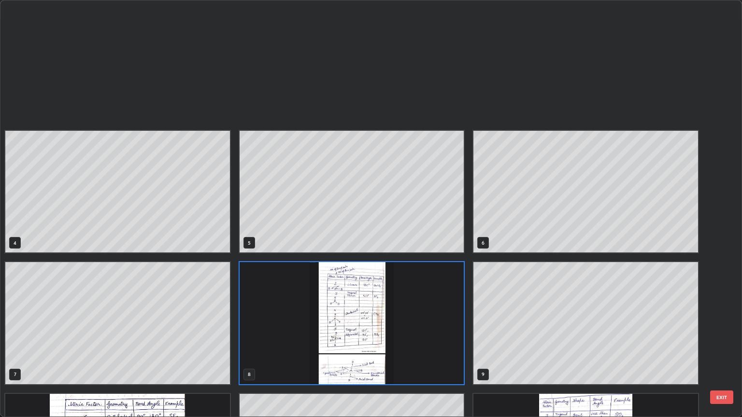
scroll to position [138, 0]
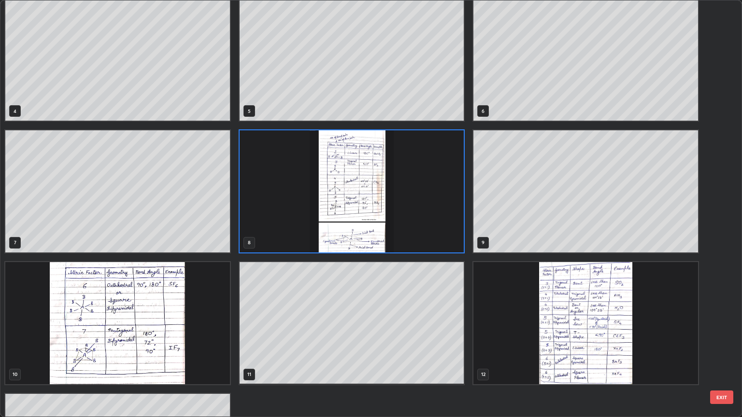
click at [672, 326] on img "grid" at bounding box center [585, 323] width 225 height 122
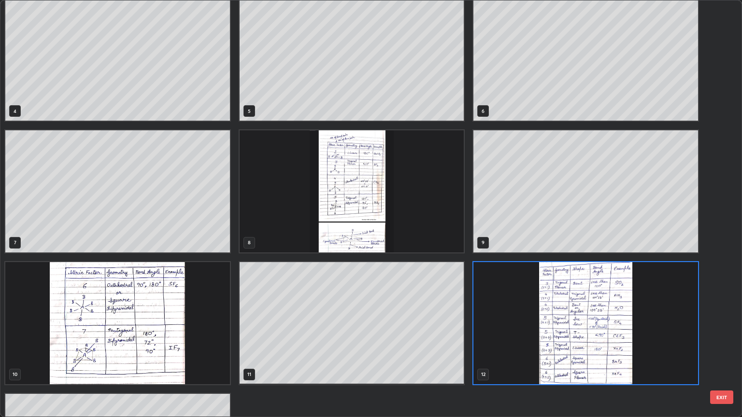
click at [651, 337] on img "grid" at bounding box center [585, 323] width 225 height 122
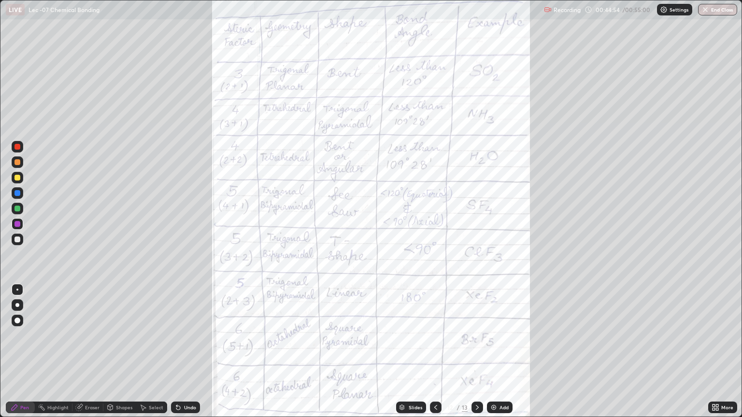
click at [715, 12] on button "End Class" at bounding box center [717, 10] width 39 height 12
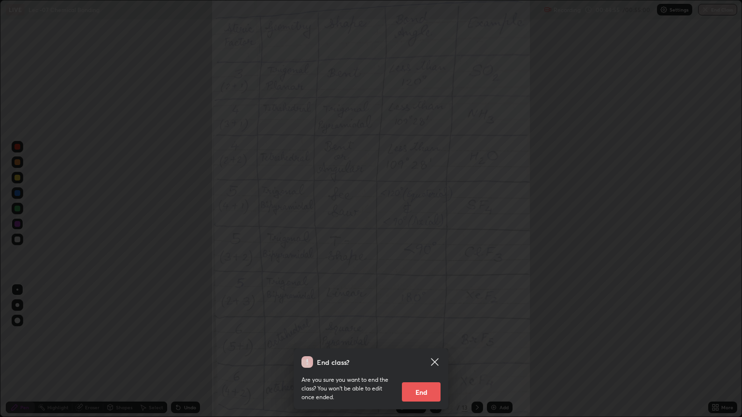
click at [430, 352] on button "End" at bounding box center [421, 391] width 39 height 19
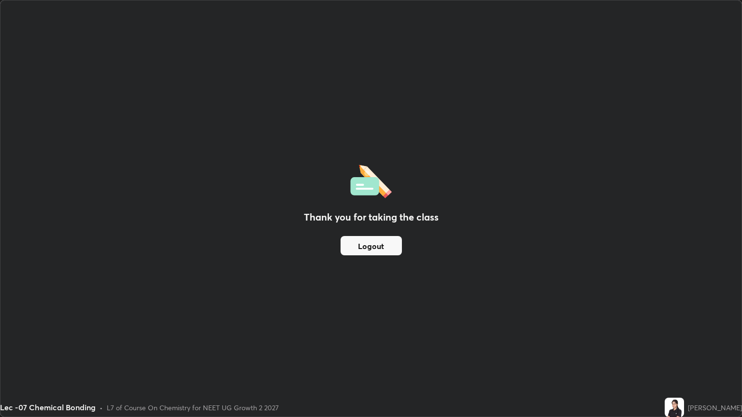
click at [371, 249] on button "Logout" at bounding box center [370, 245] width 61 height 19
click at [360, 245] on button "Logout" at bounding box center [370, 245] width 61 height 19
